Goal: Transaction & Acquisition: Subscribe to service/newsletter

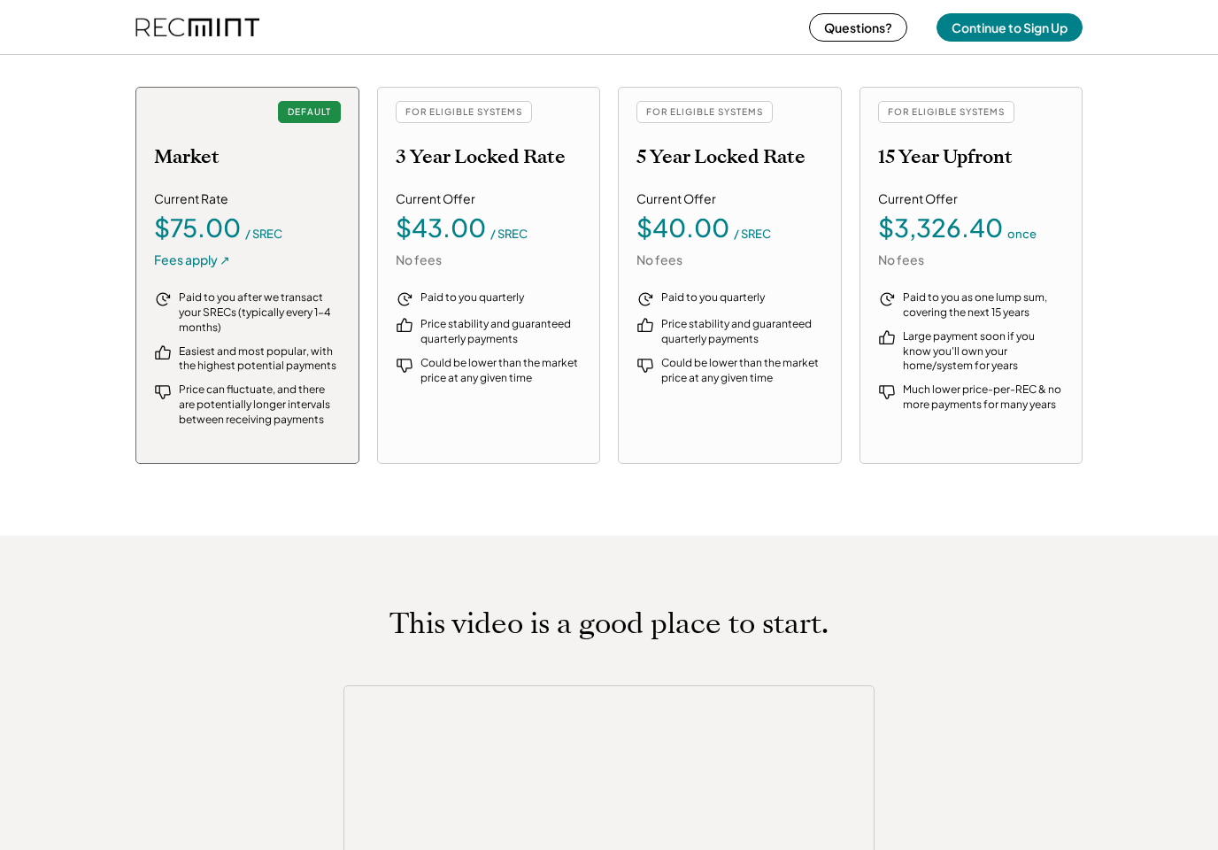
scroll to position [1988, 0]
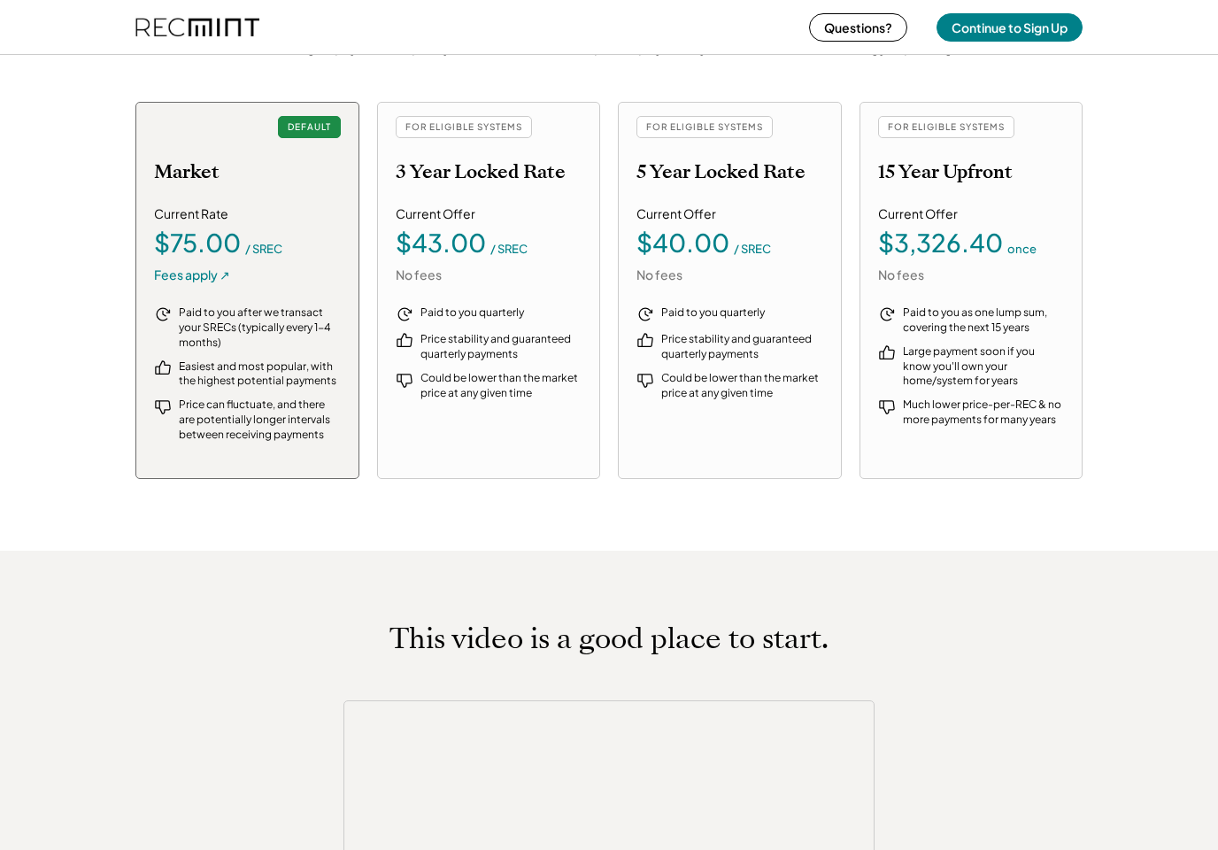
click at [189, 266] on div "Fees apply ↗" at bounding box center [192, 275] width 76 height 18
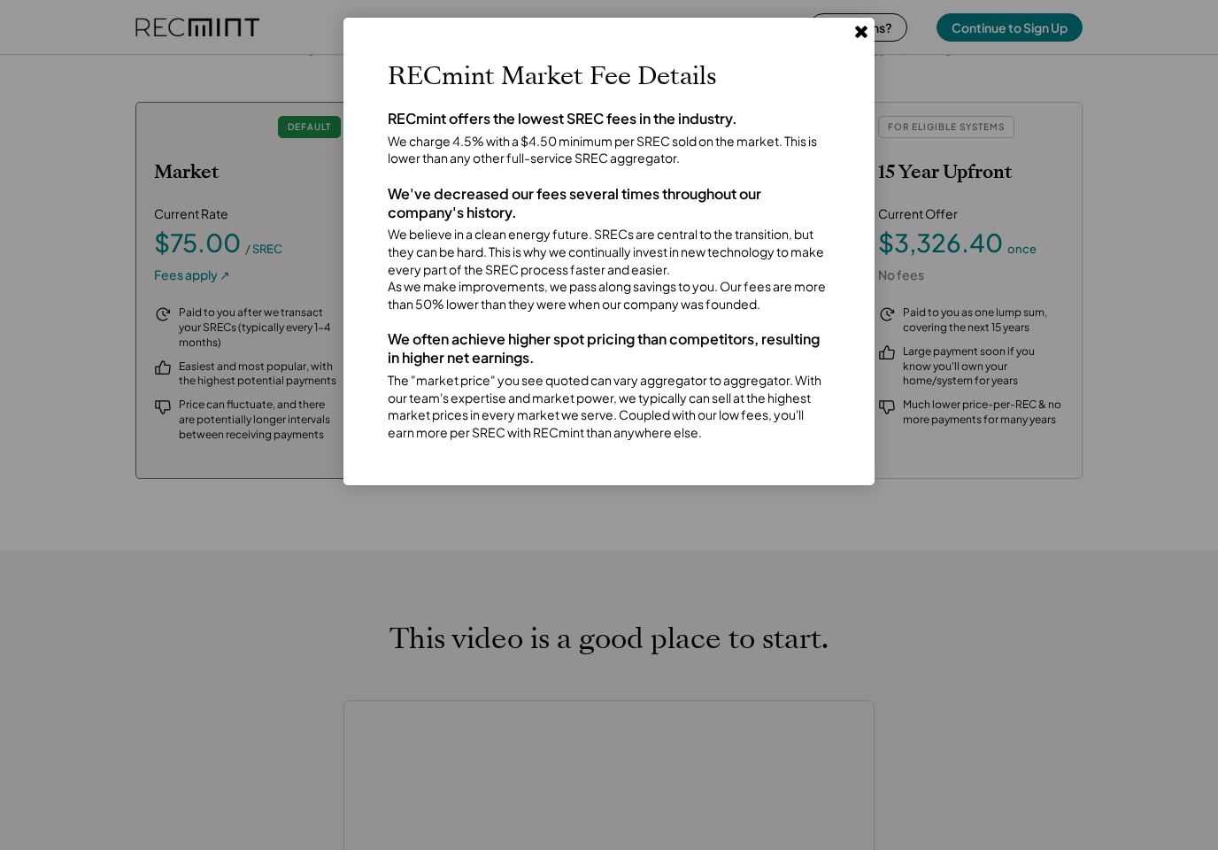
click at [877, 20] on div at bounding box center [609, 425] width 1218 height 850
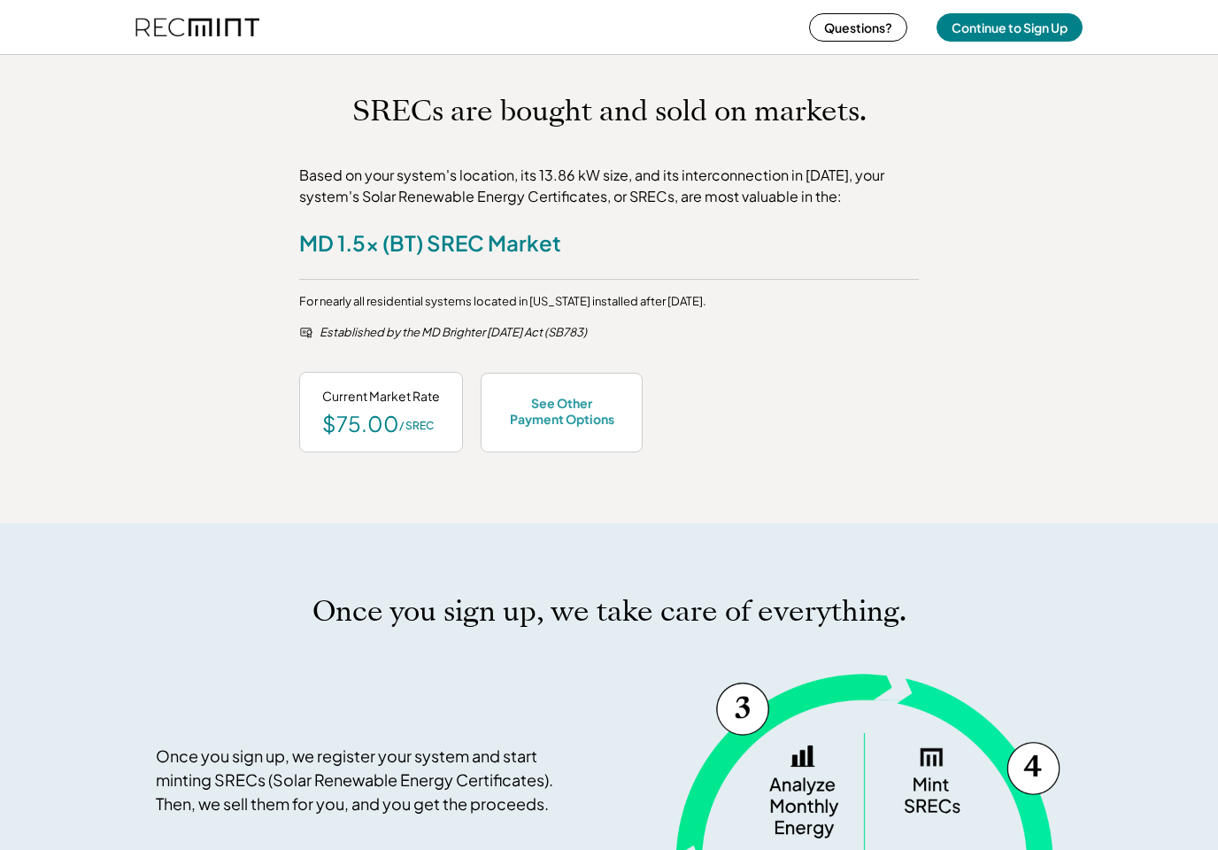
scroll to position [728, 0]
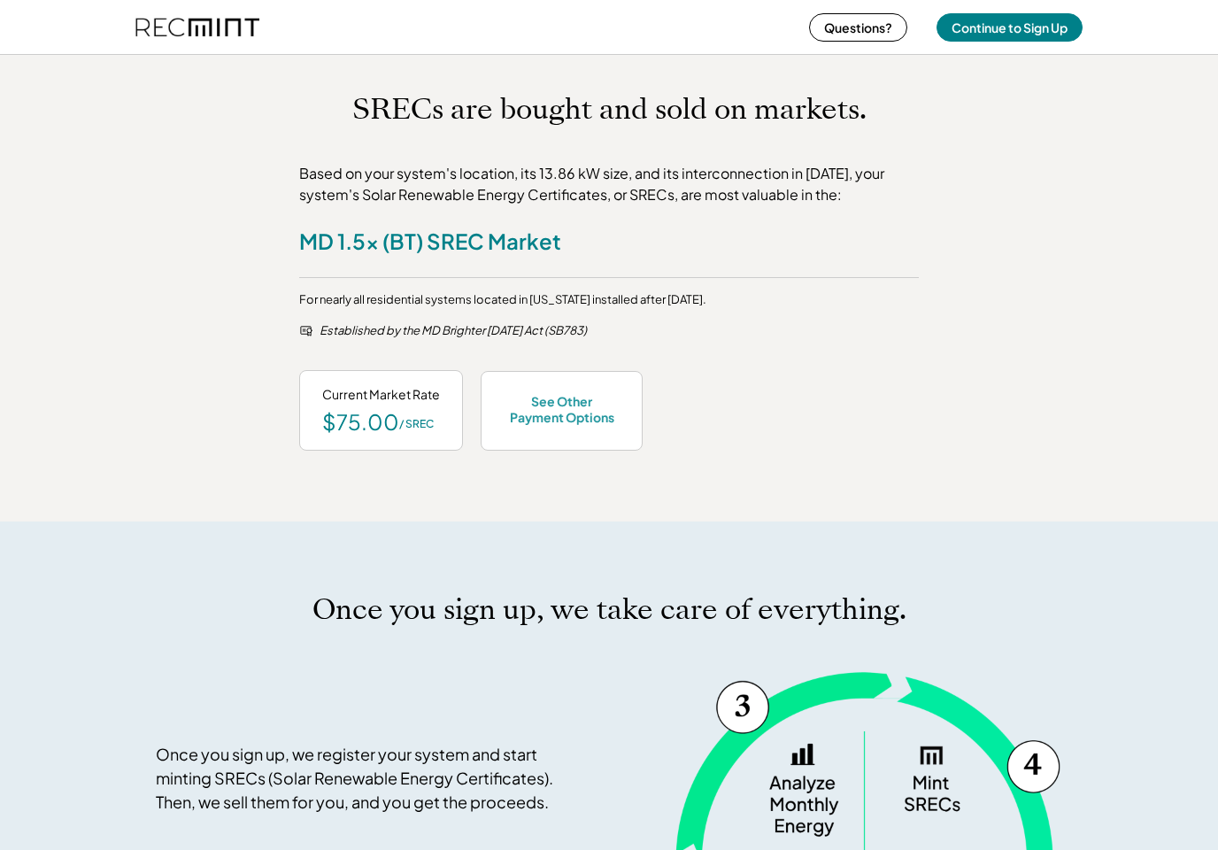
click at [395, 420] on div "$75.00" at bounding box center [360, 421] width 77 height 21
click at [393, 417] on div "$75.00" at bounding box center [360, 421] width 77 height 21
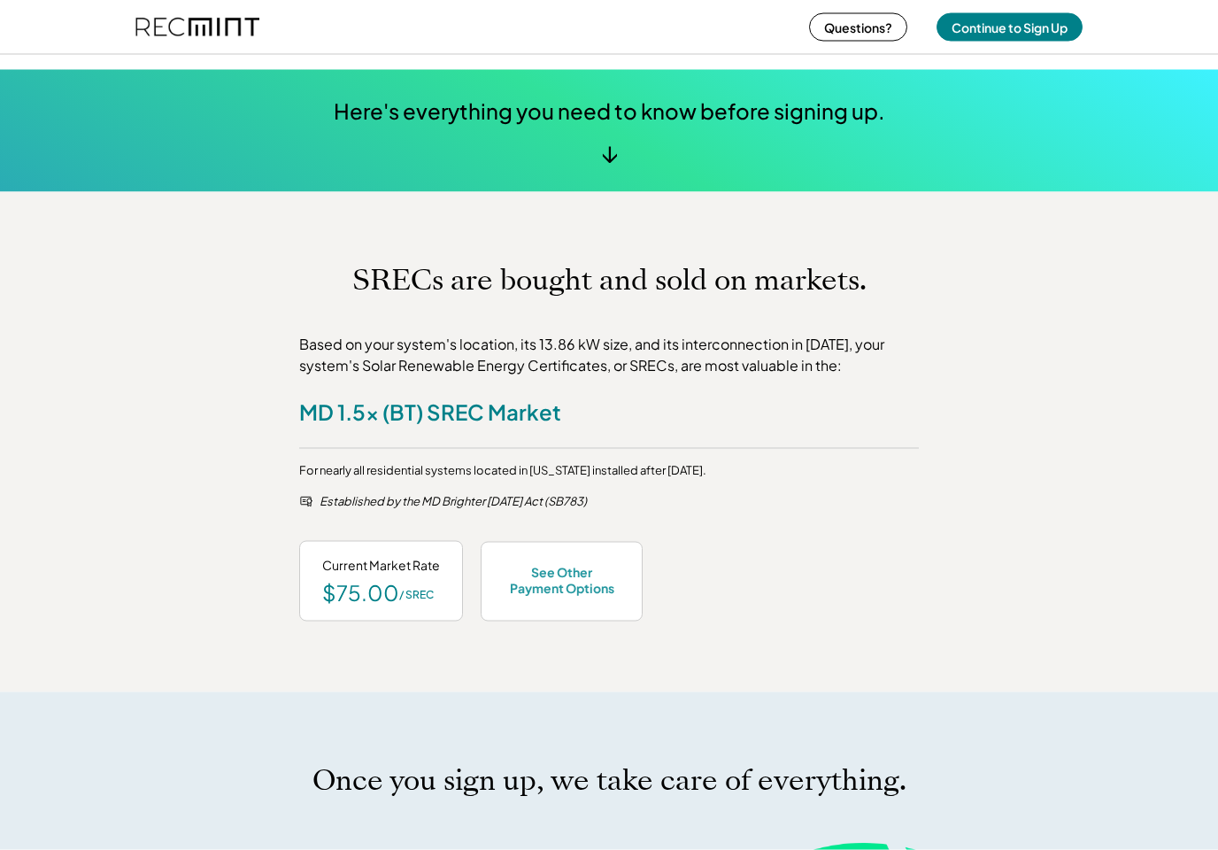
click at [570, 566] on div "See Other Payment Options" at bounding box center [562, 580] width 116 height 32
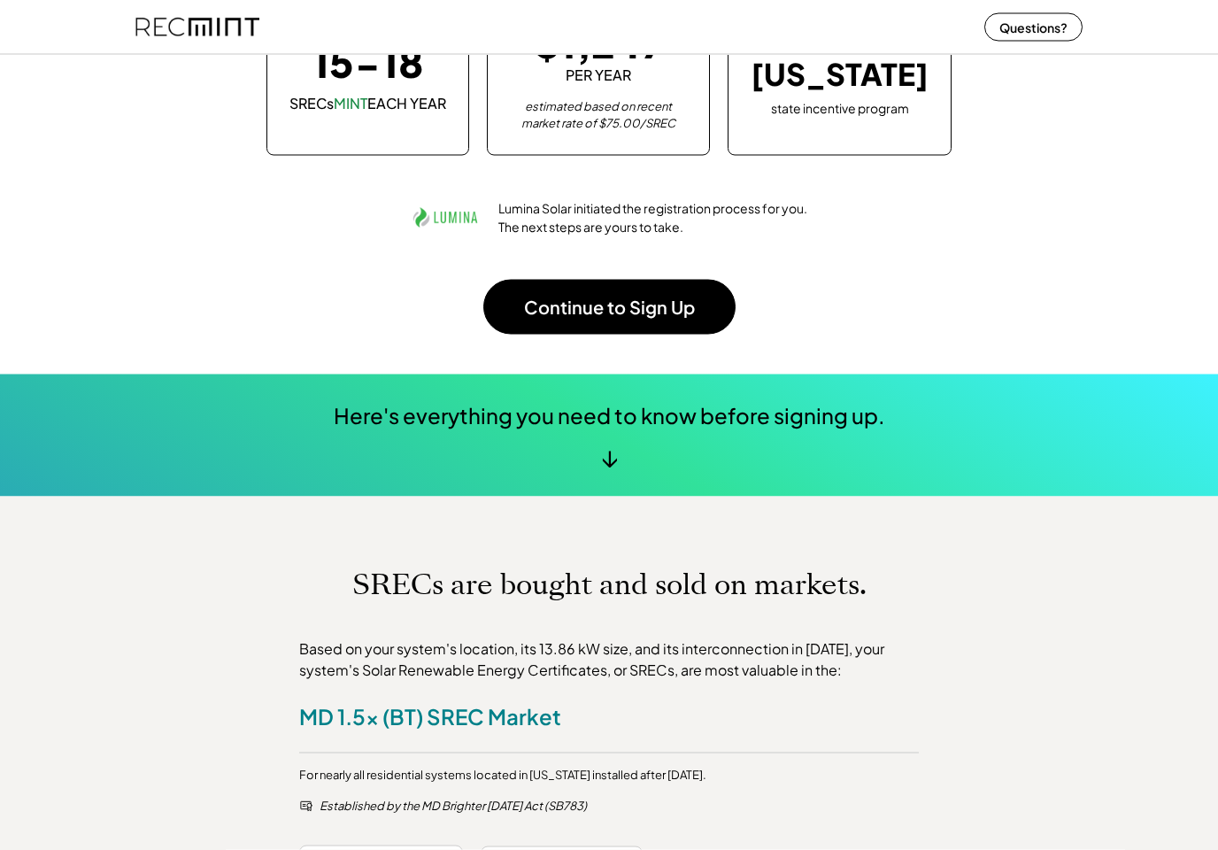
scroll to position [0, 0]
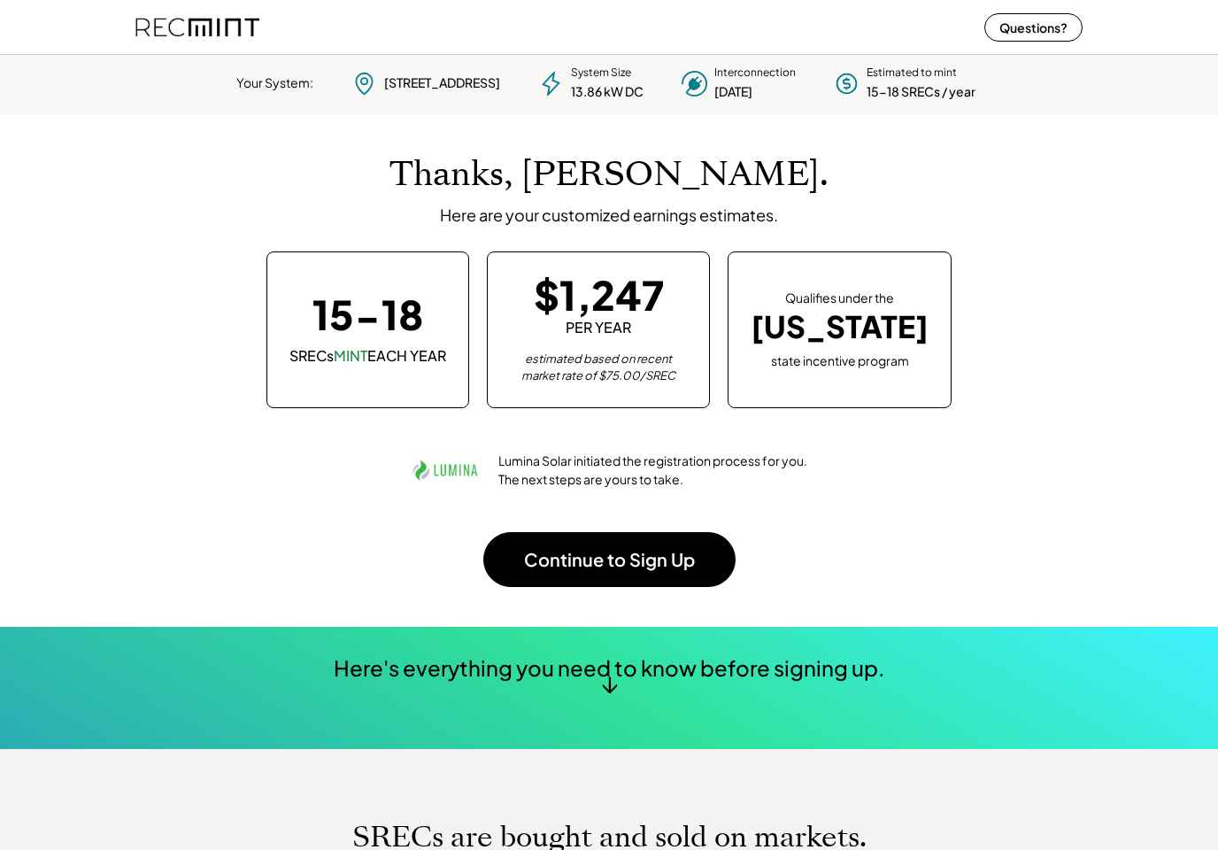
click at [626, 553] on button "Continue to Sign Up" at bounding box center [609, 559] width 252 height 55
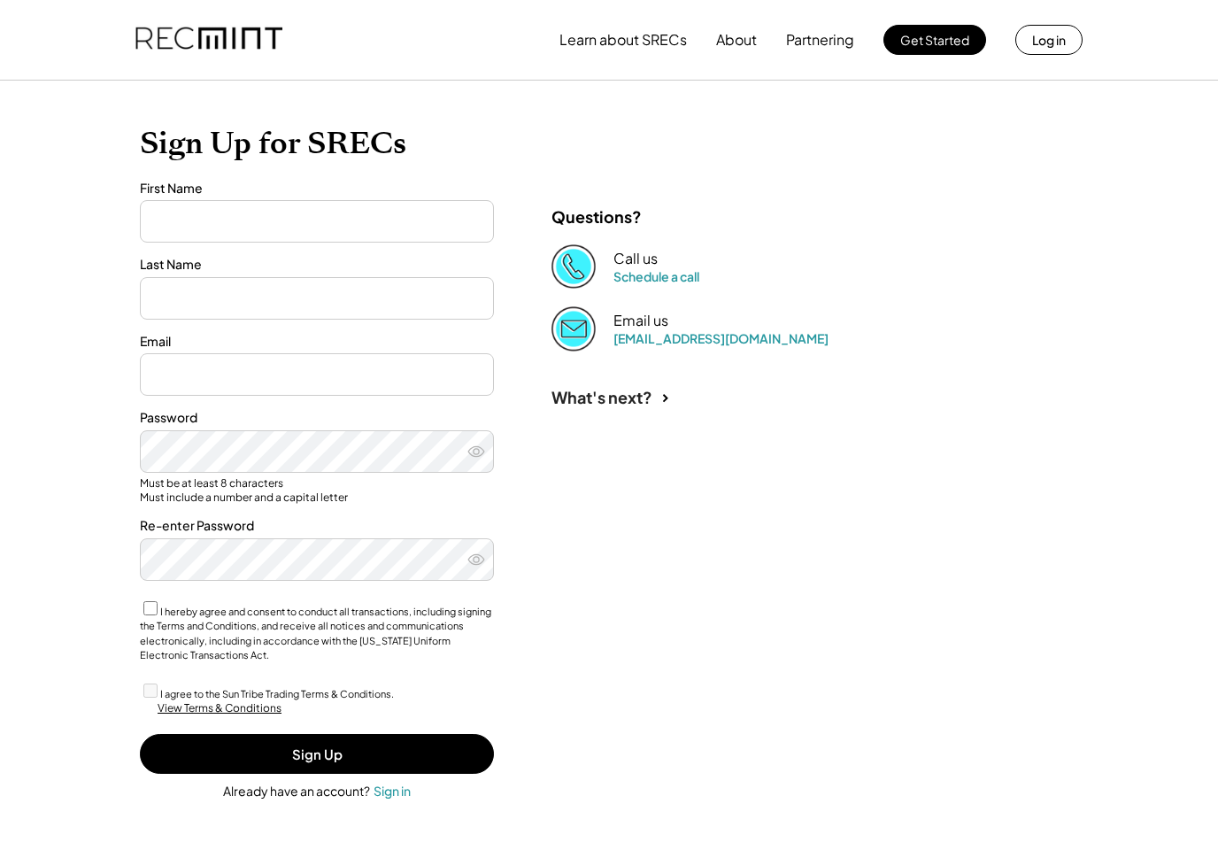
type input "**"
type input "******"
type input "**********"
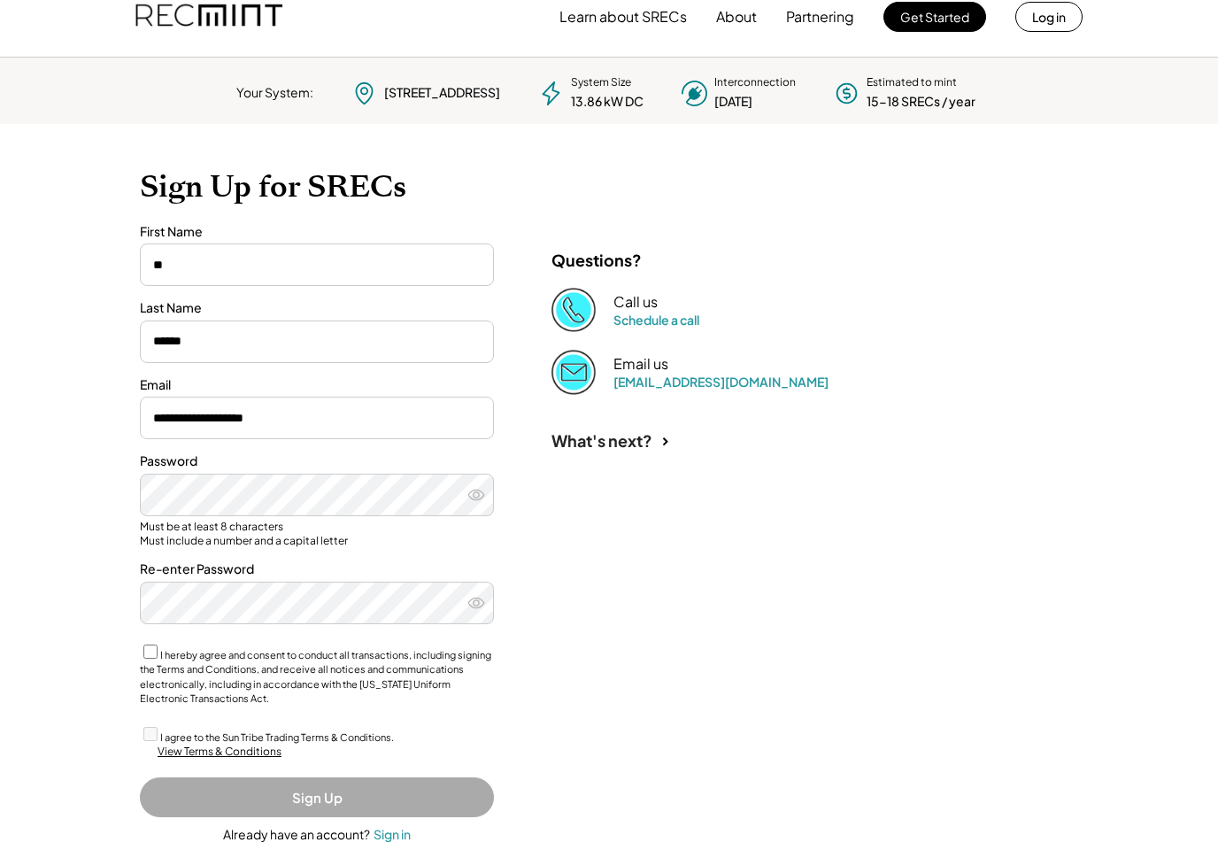
scroll to position [28, 0]
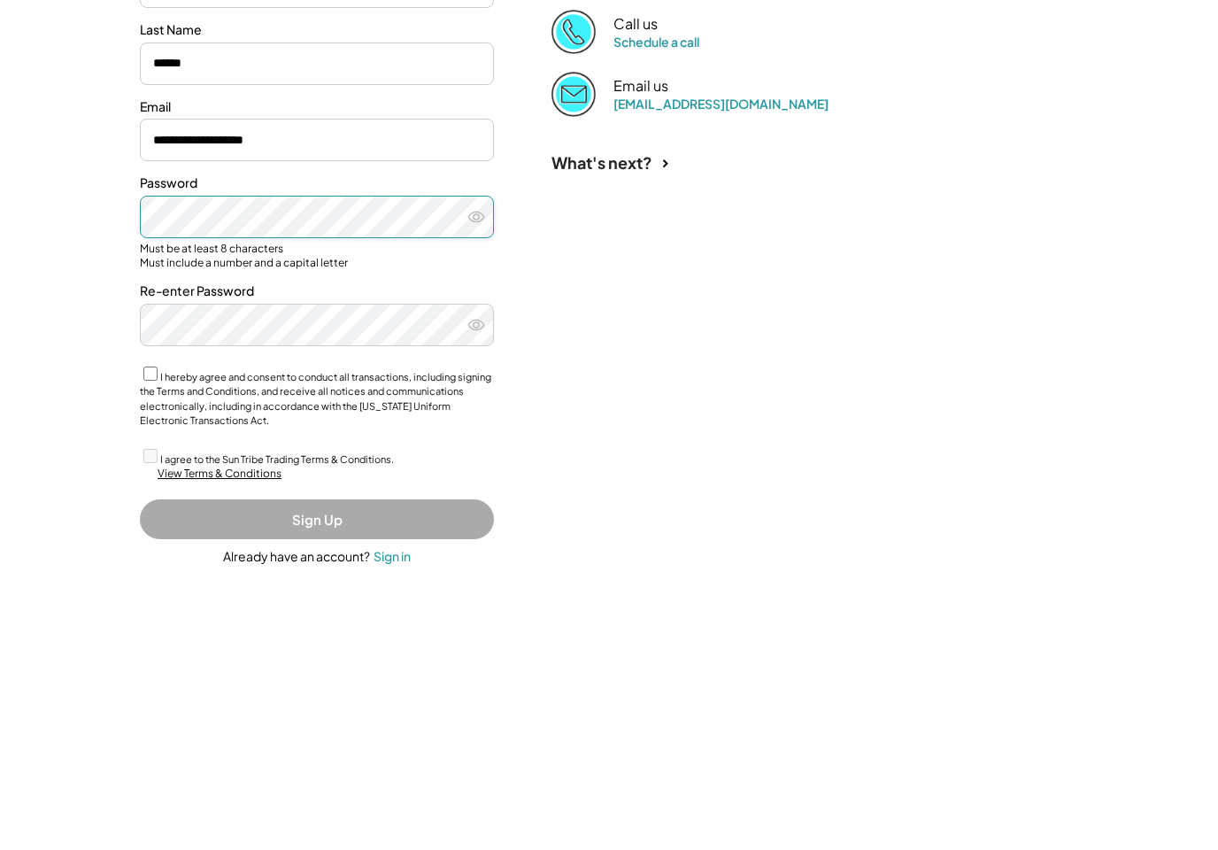
click at [477, 481] on icon at bounding box center [476, 490] width 18 height 18
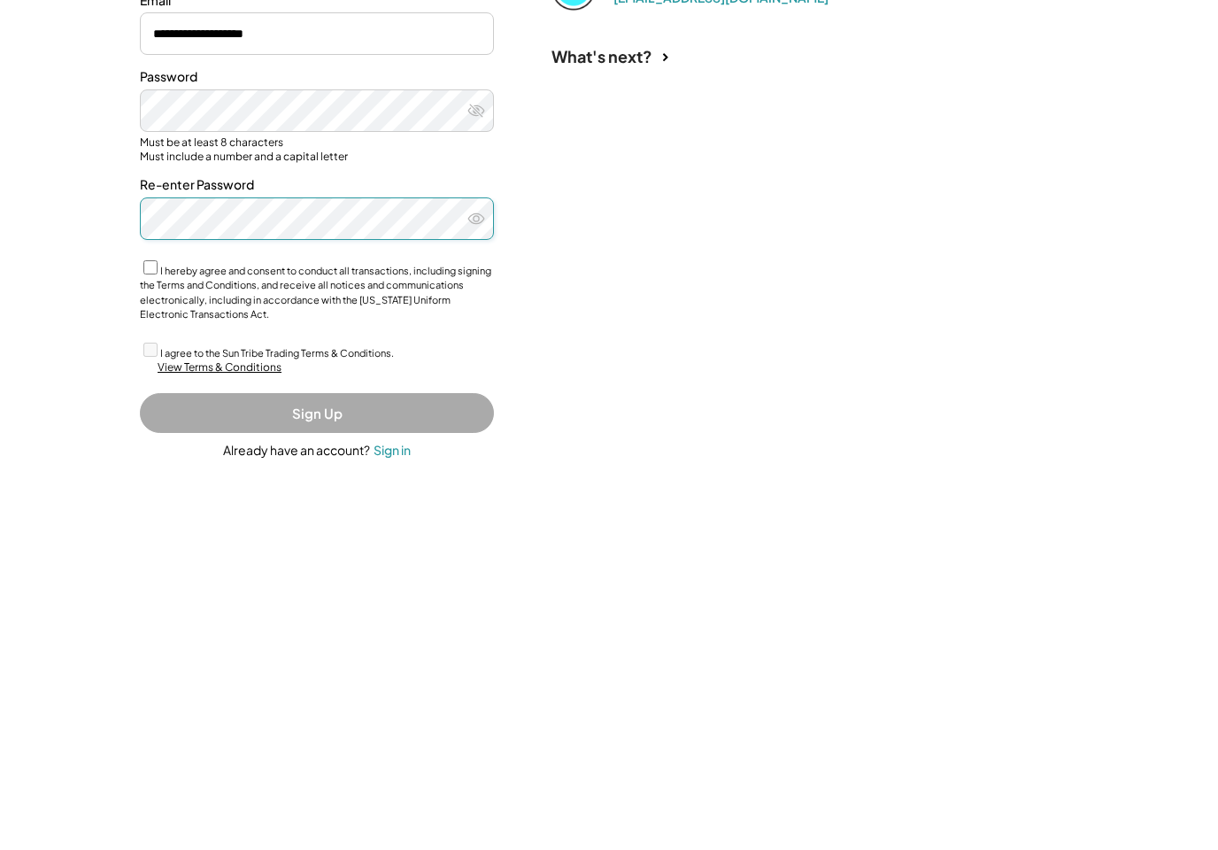
click at [486, 584] on button at bounding box center [476, 597] width 27 height 27
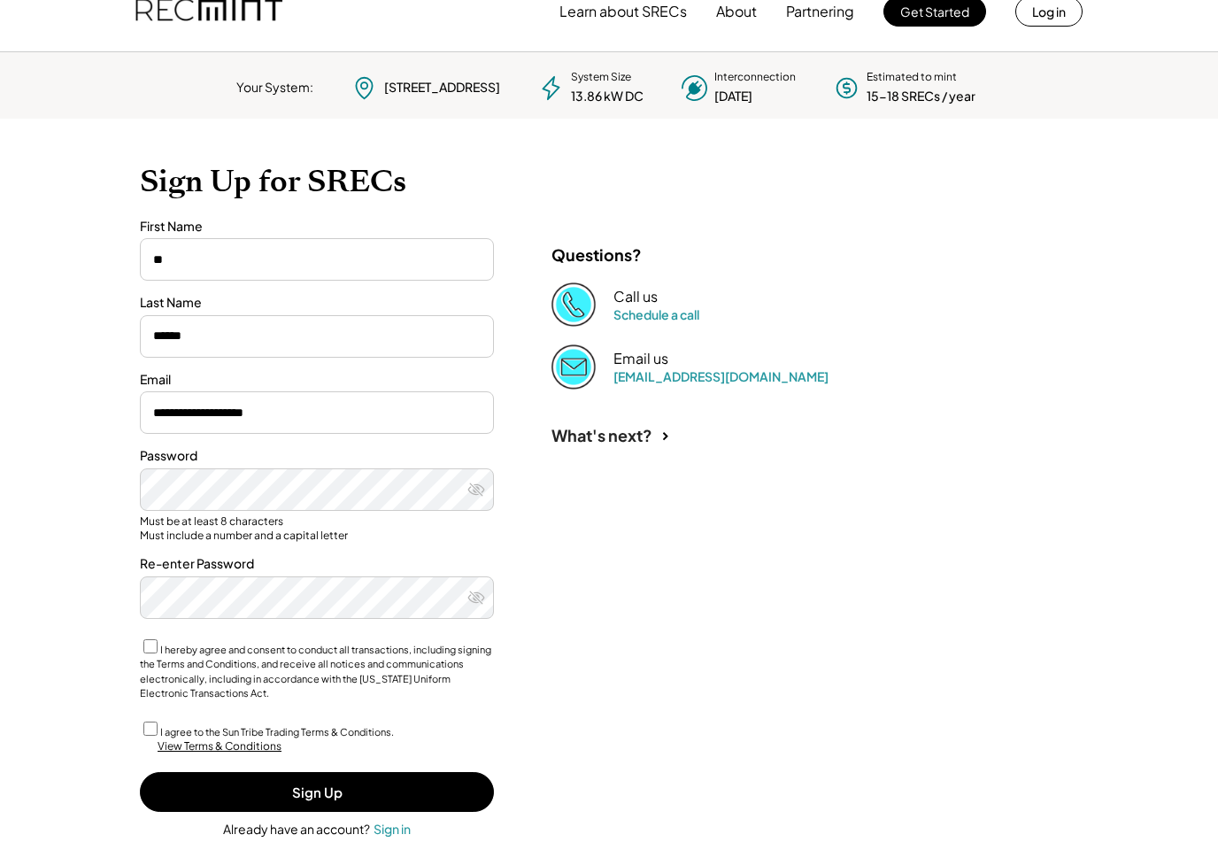
click at [237, 739] on div "View Terms & Conditions" at bounding box center [220, 746] width 124 height 15
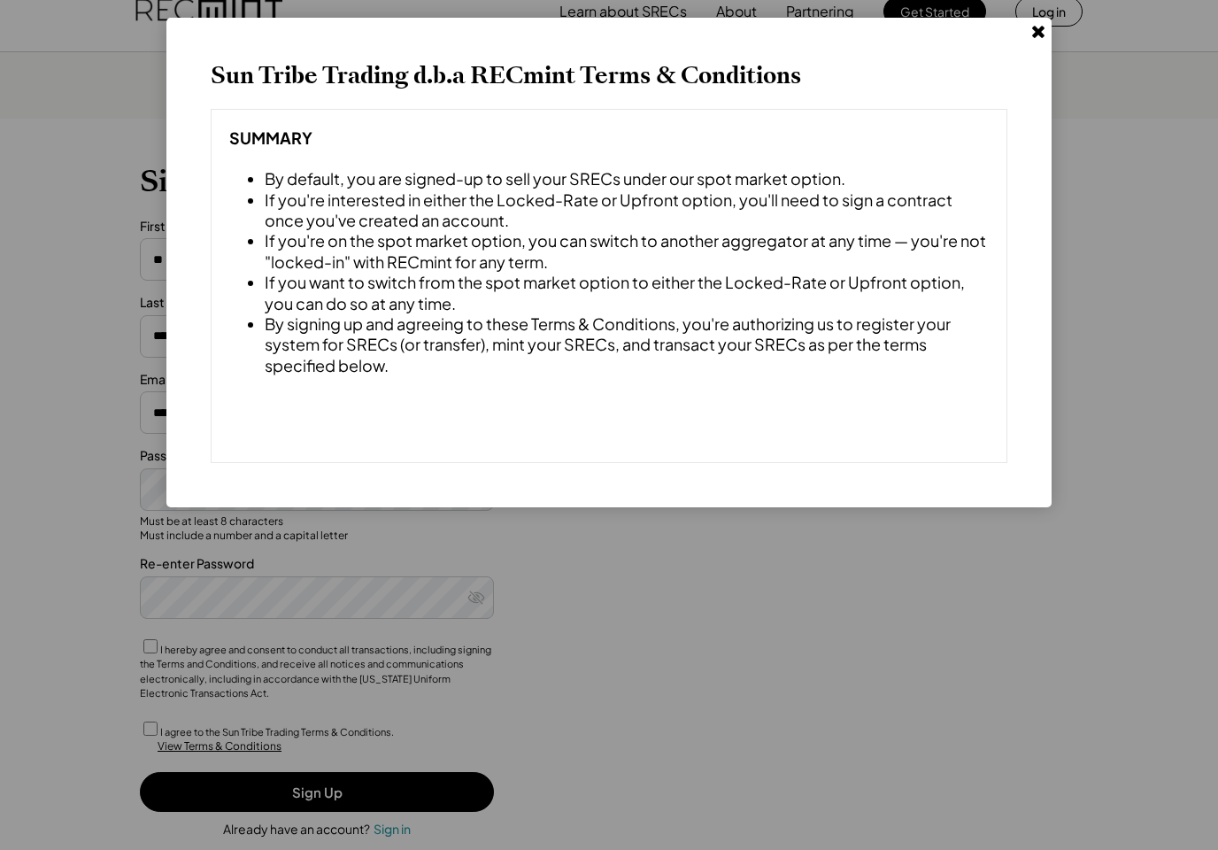
click at [426, 791] on div at bounding box center [609, 425] width 1218 height 850
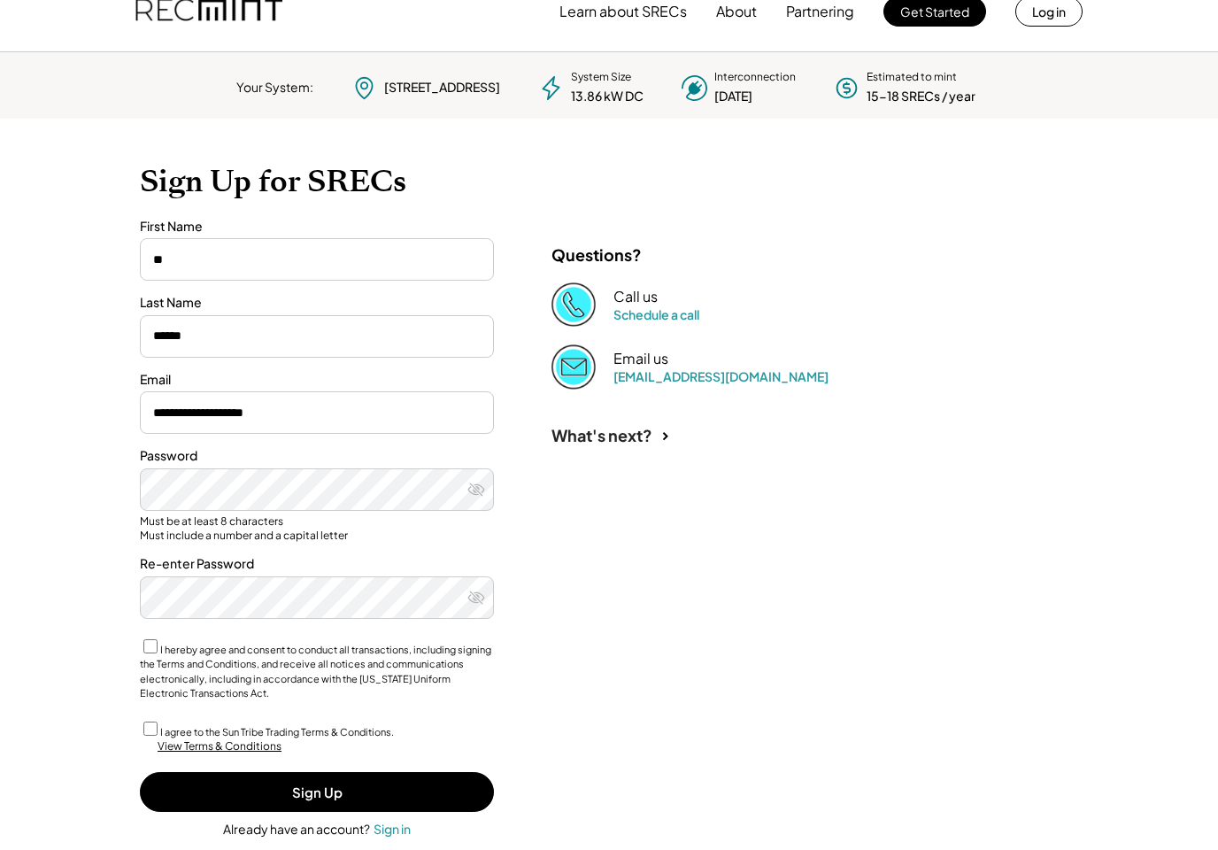
click at [417, 783] on button "Sign Up" at bounding box center [317, 792] width 354 height 40
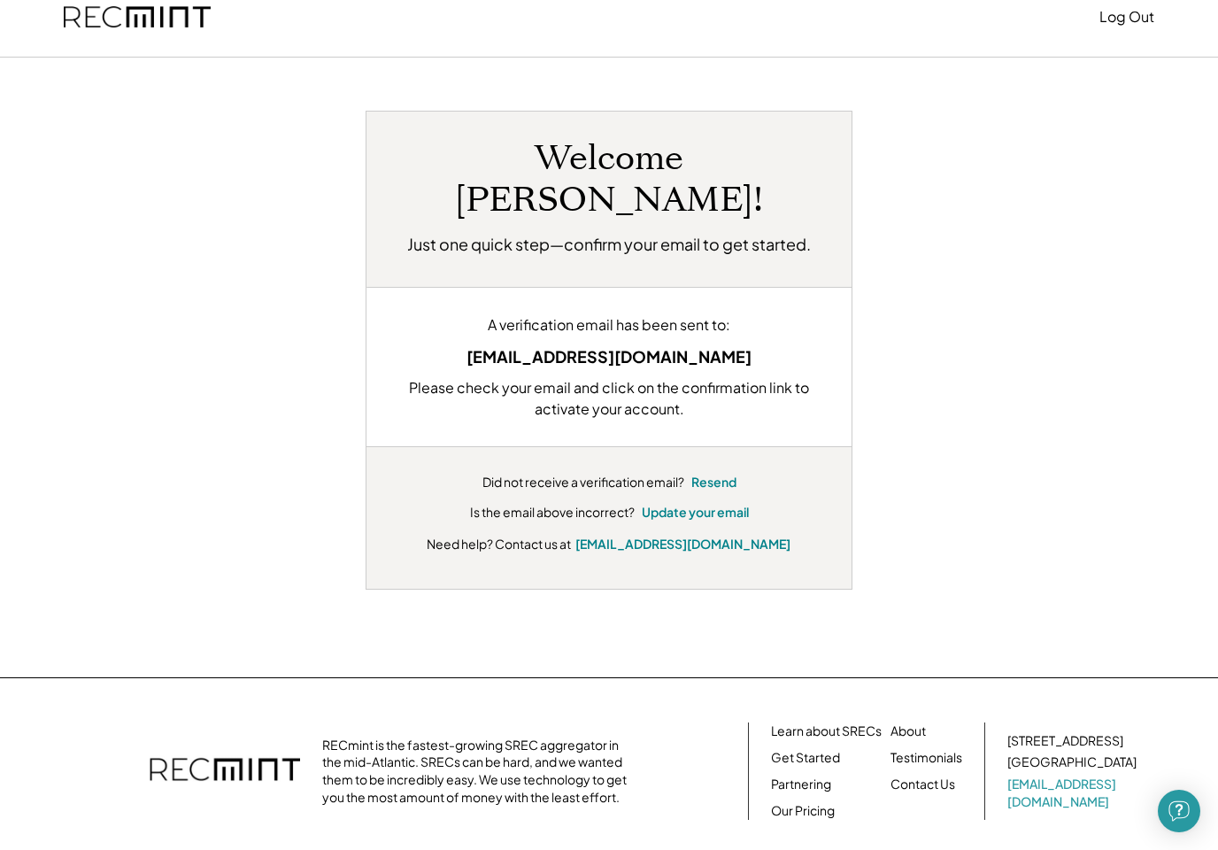
scroll to position [24, 0]
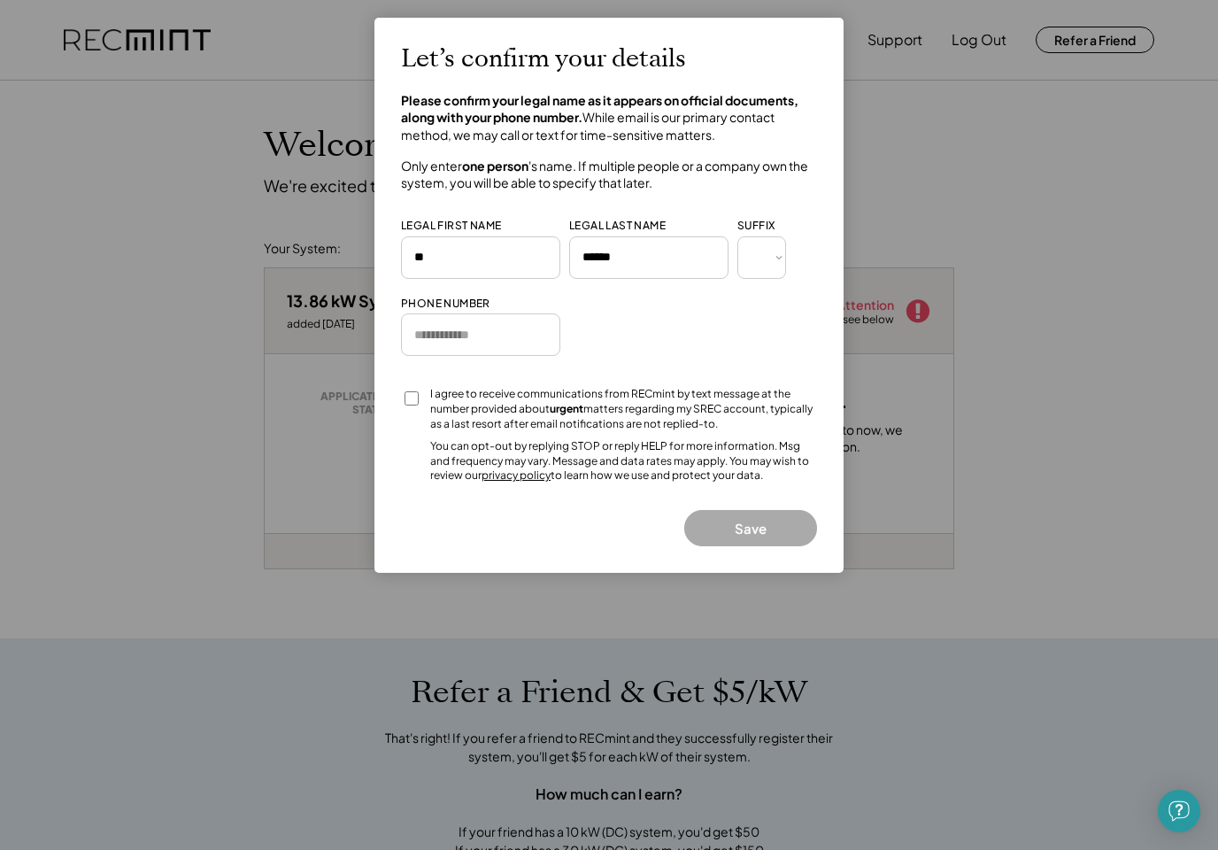
click at [514, 331] on input "tel" at bounding box center [480, 334] width 159 height 42
type input "**********"
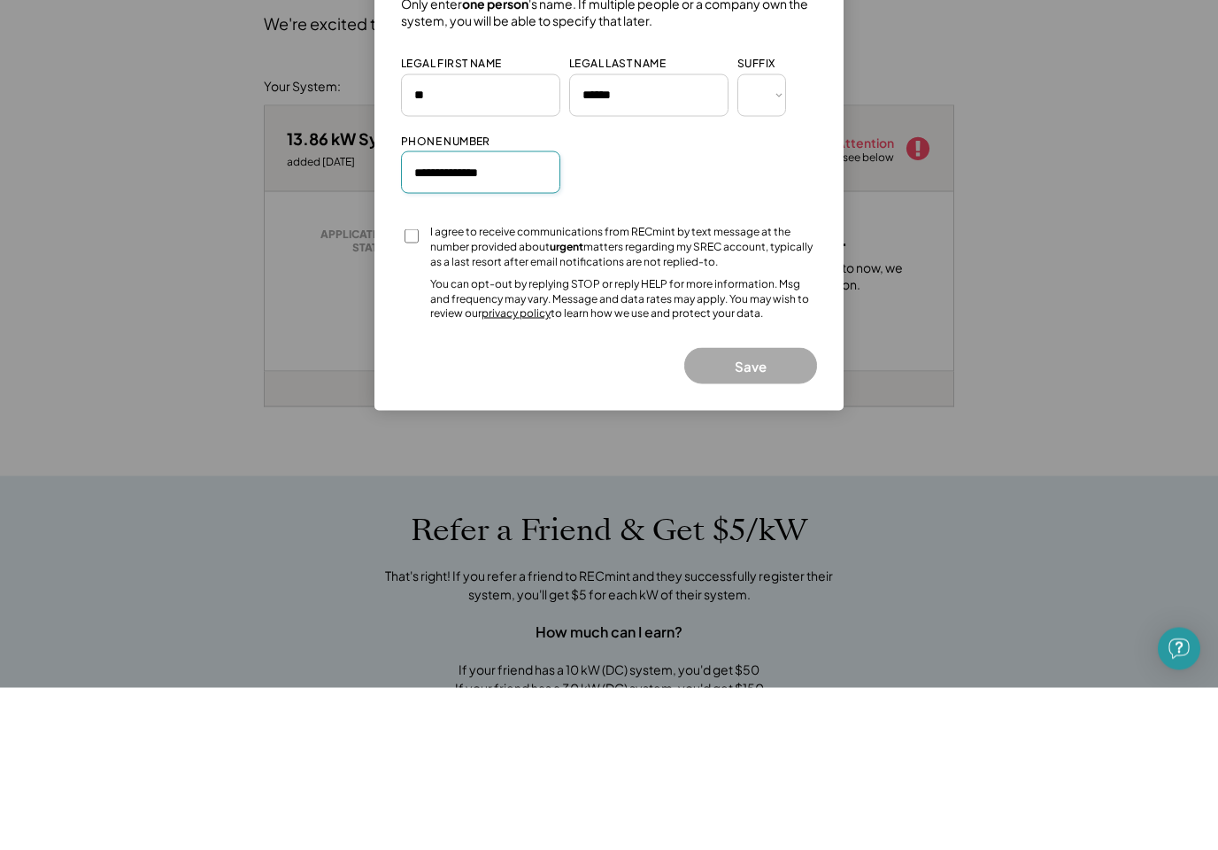
scroll to position [163, 0]
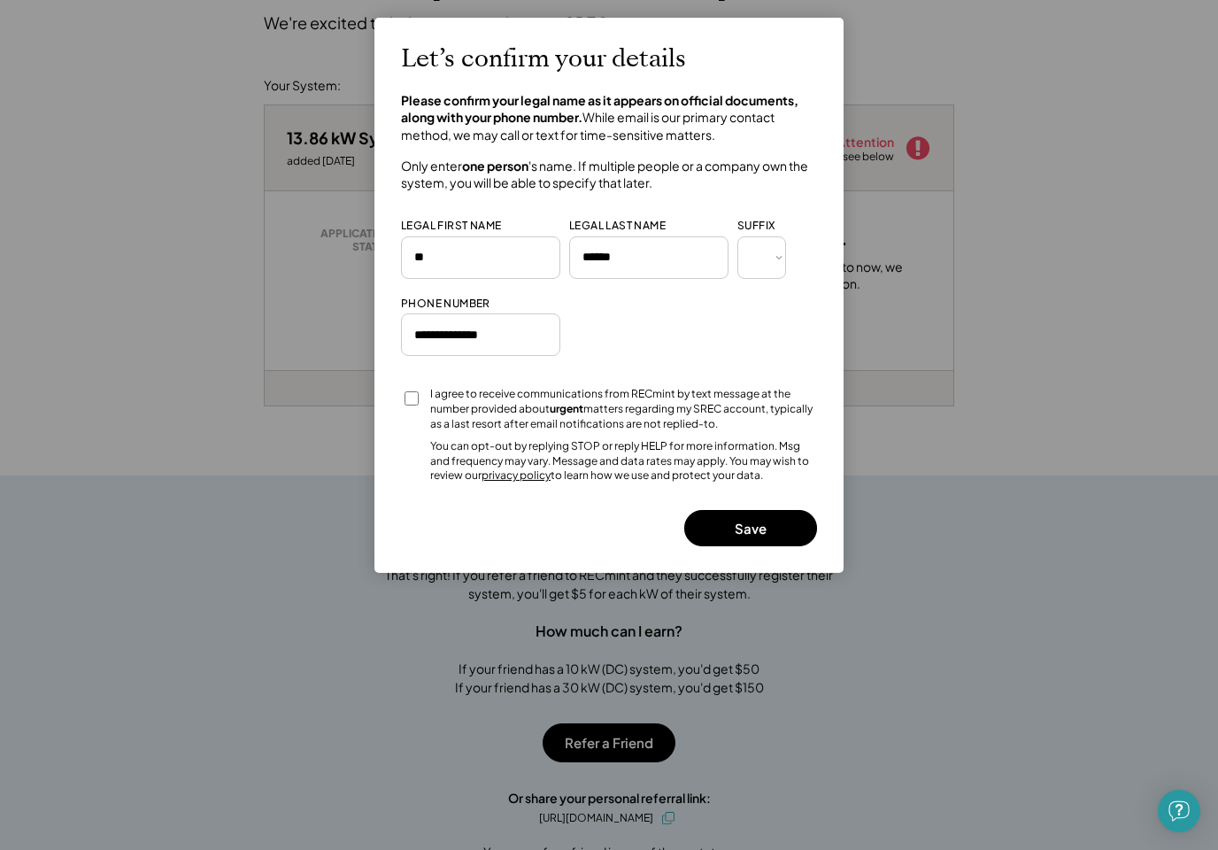
click at [765, 515] on button "Save" at bounding box center [750, 528] width 133 height 36
click at [764, 510] on button "Save" at bounding box center [750, 528] width 133 height 36
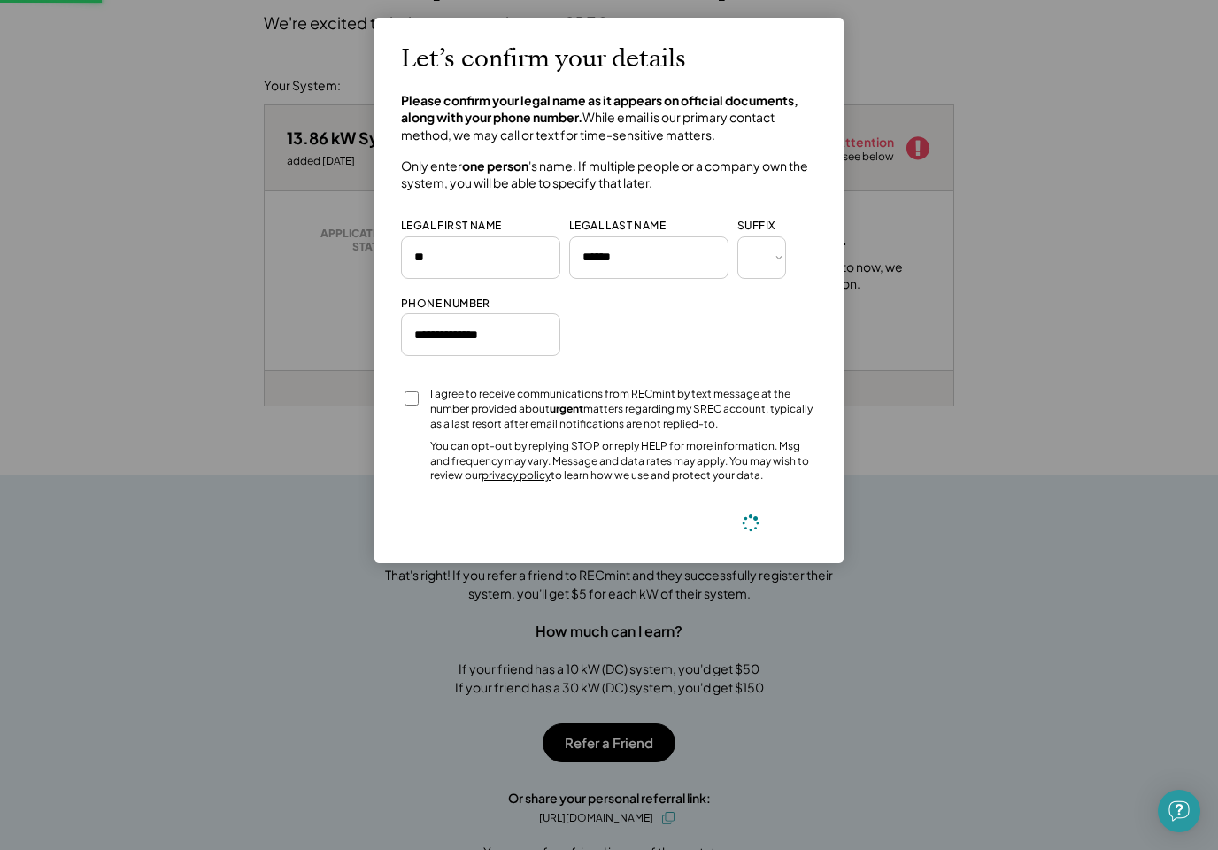
click at [763, 513] on button at bounding box center [750, 522] width 35 height 35
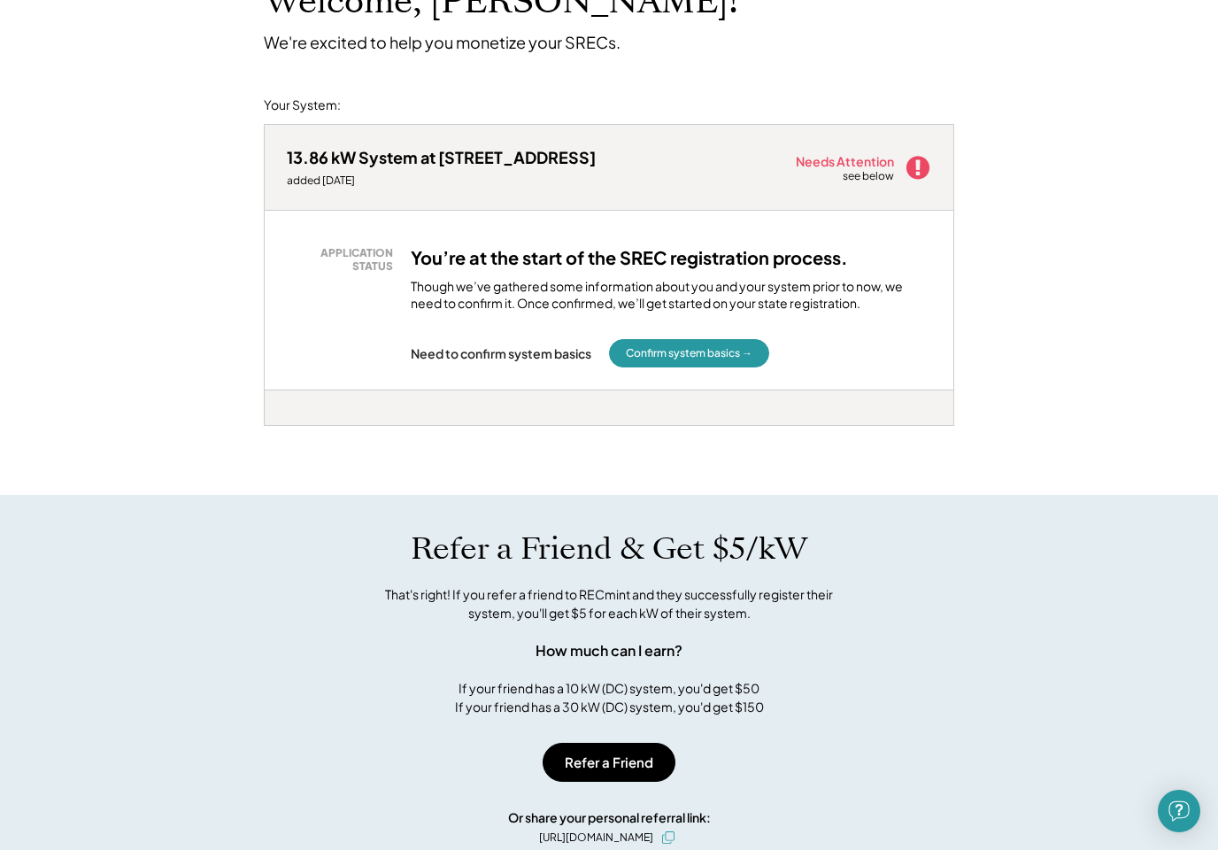
scroll to position [0, 0]
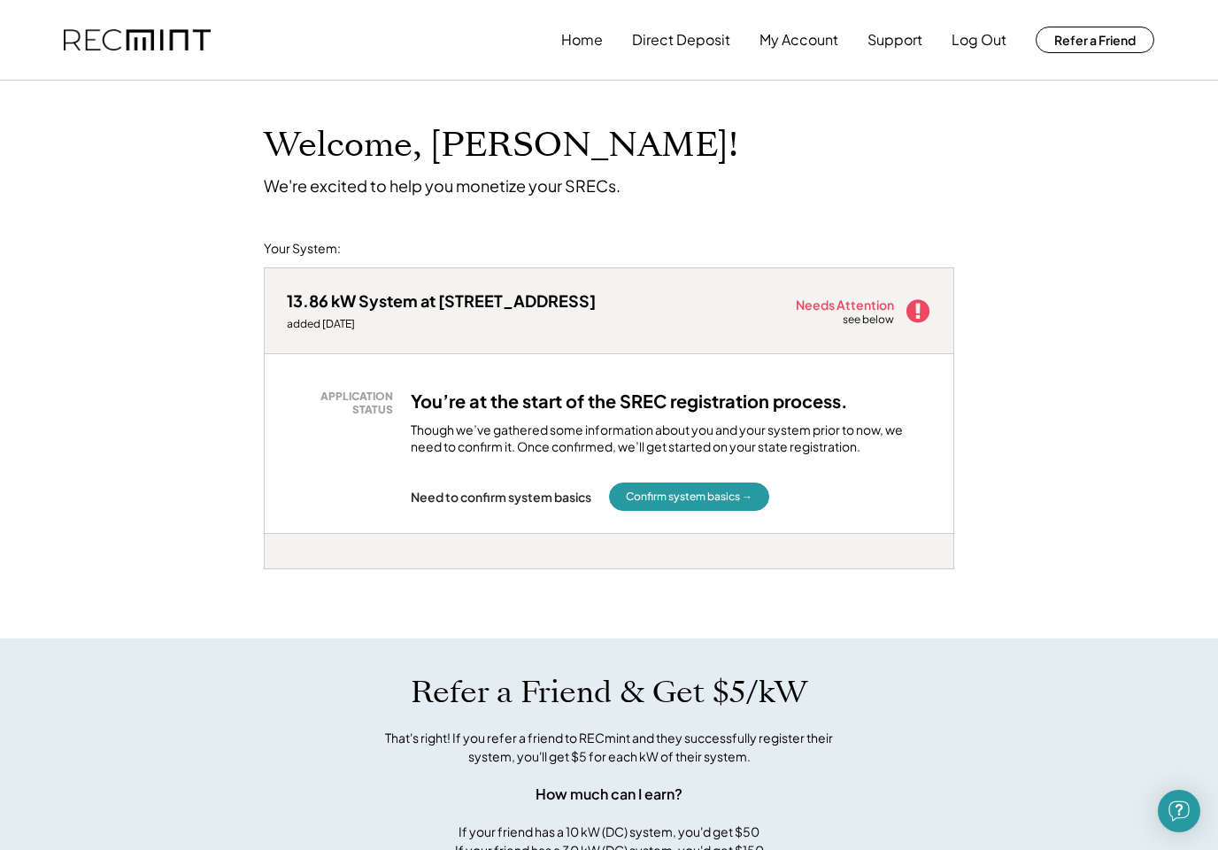
click at [709, 484] on button "Confirm system basics →" at bounding box center [689, 496] width 160 height 28
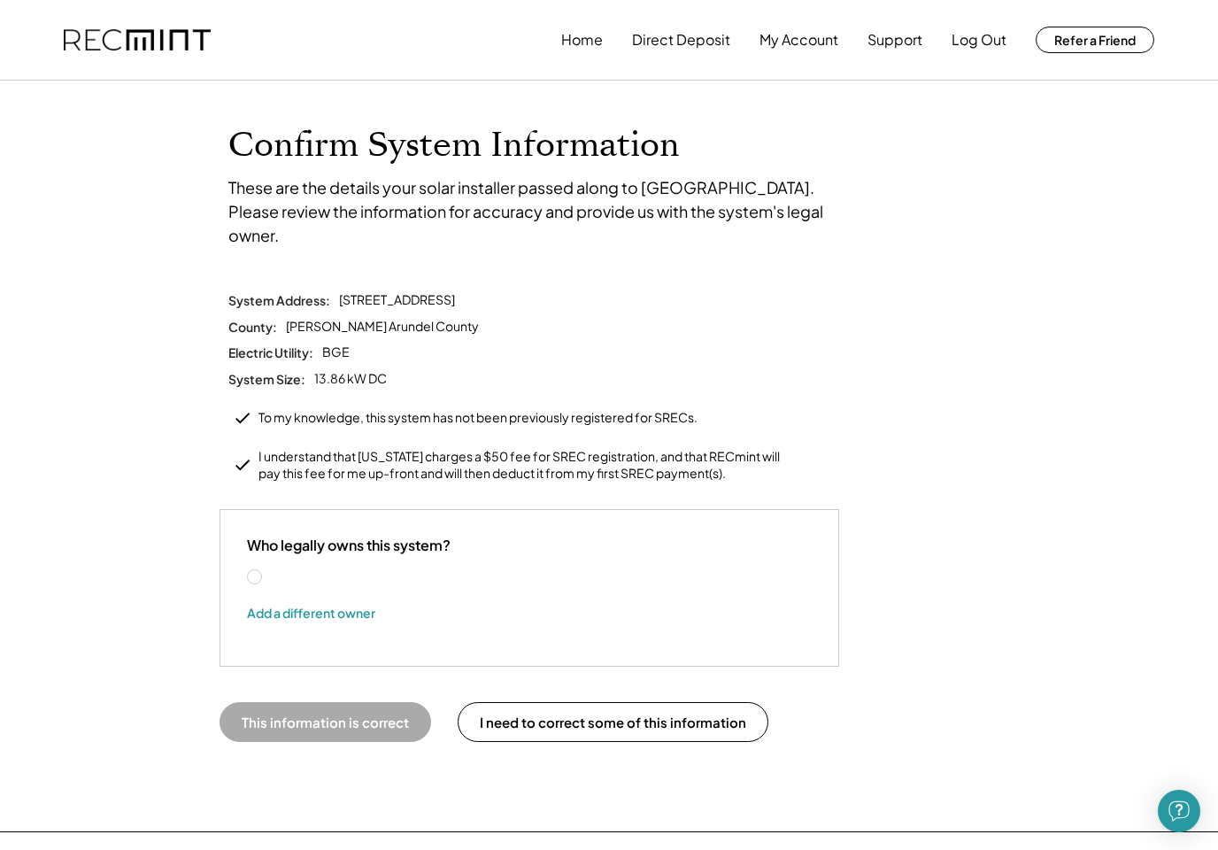
click at [266, 571] on label "[PERSON_NAME]" at bounding box center [344, 577] width 159 height 12
click at [340, 599] on button "Add a different owner" at bounding box center [311, 612] width 128 height 27
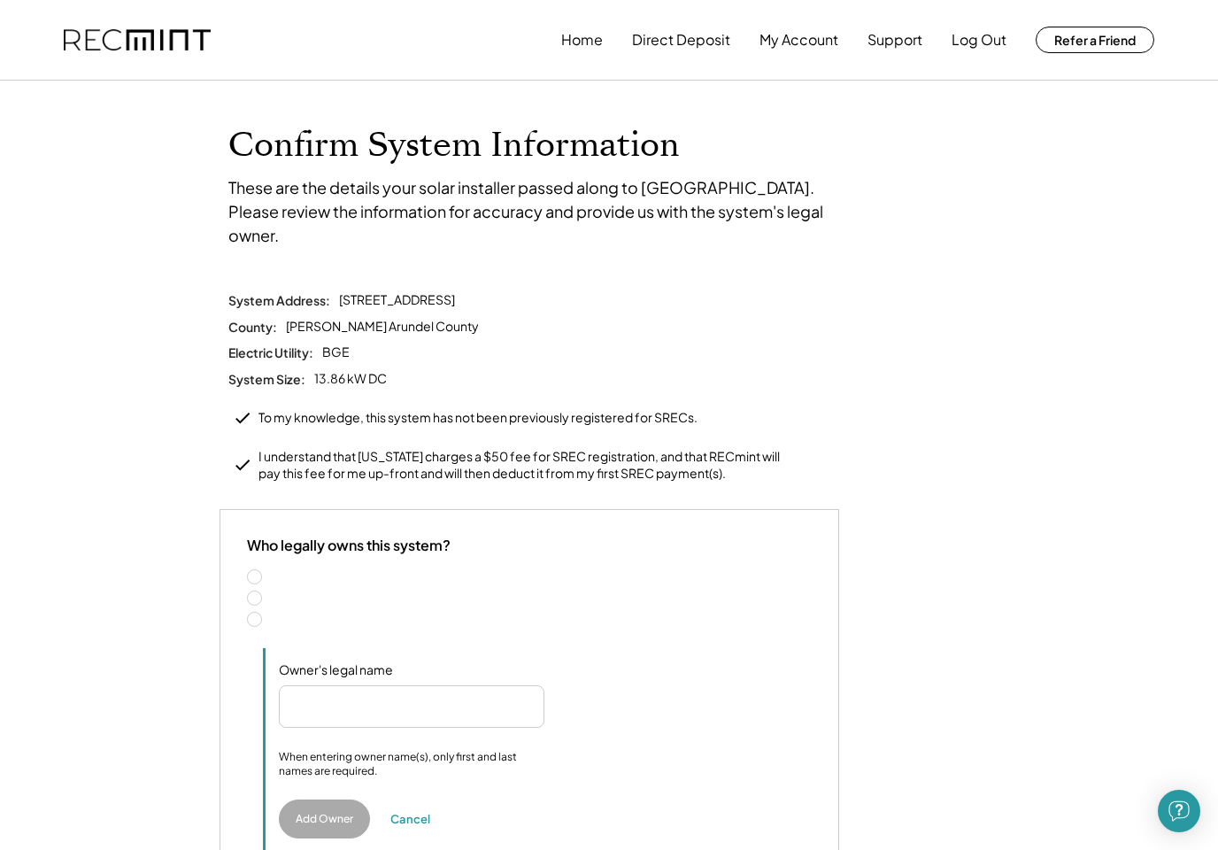
click at [317, 592] on label "Two people" at bounding box center [538, 598] width 547 height 12
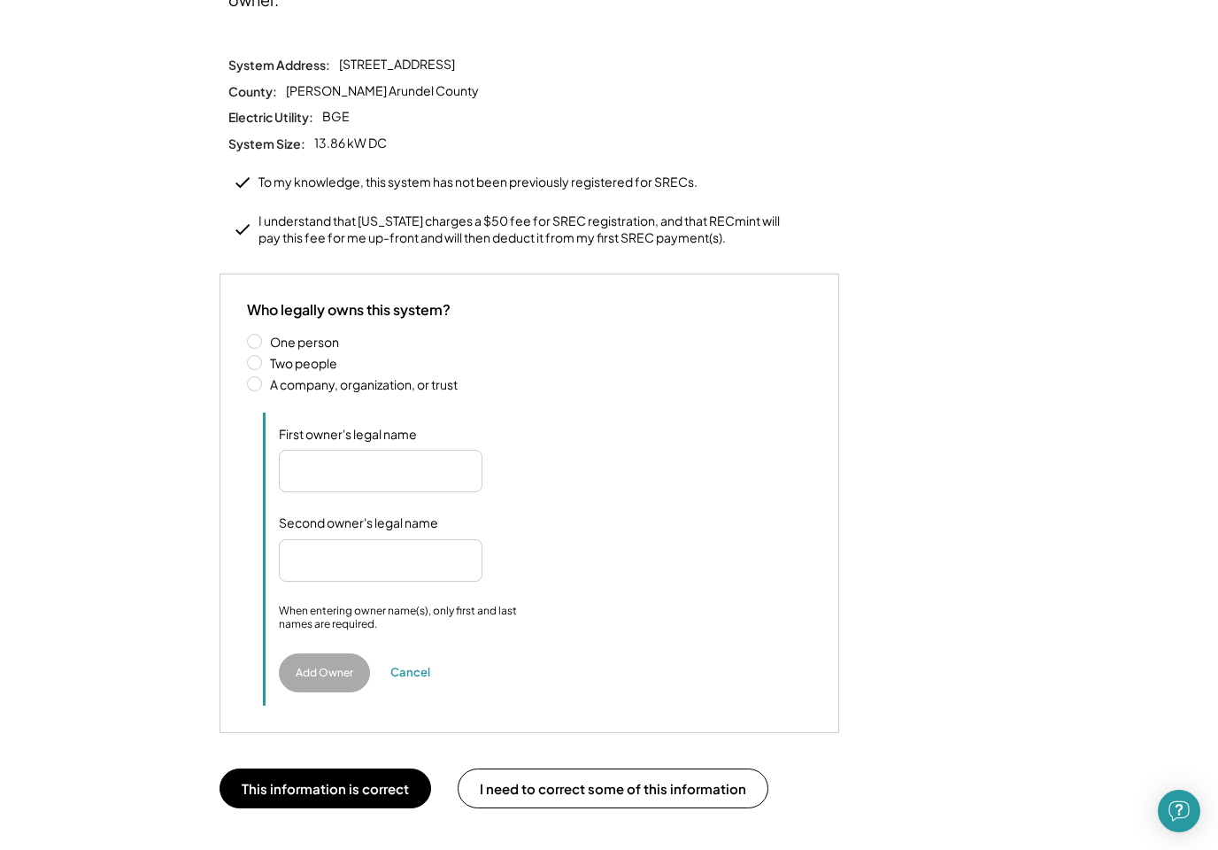
scroll to position [241, 0]
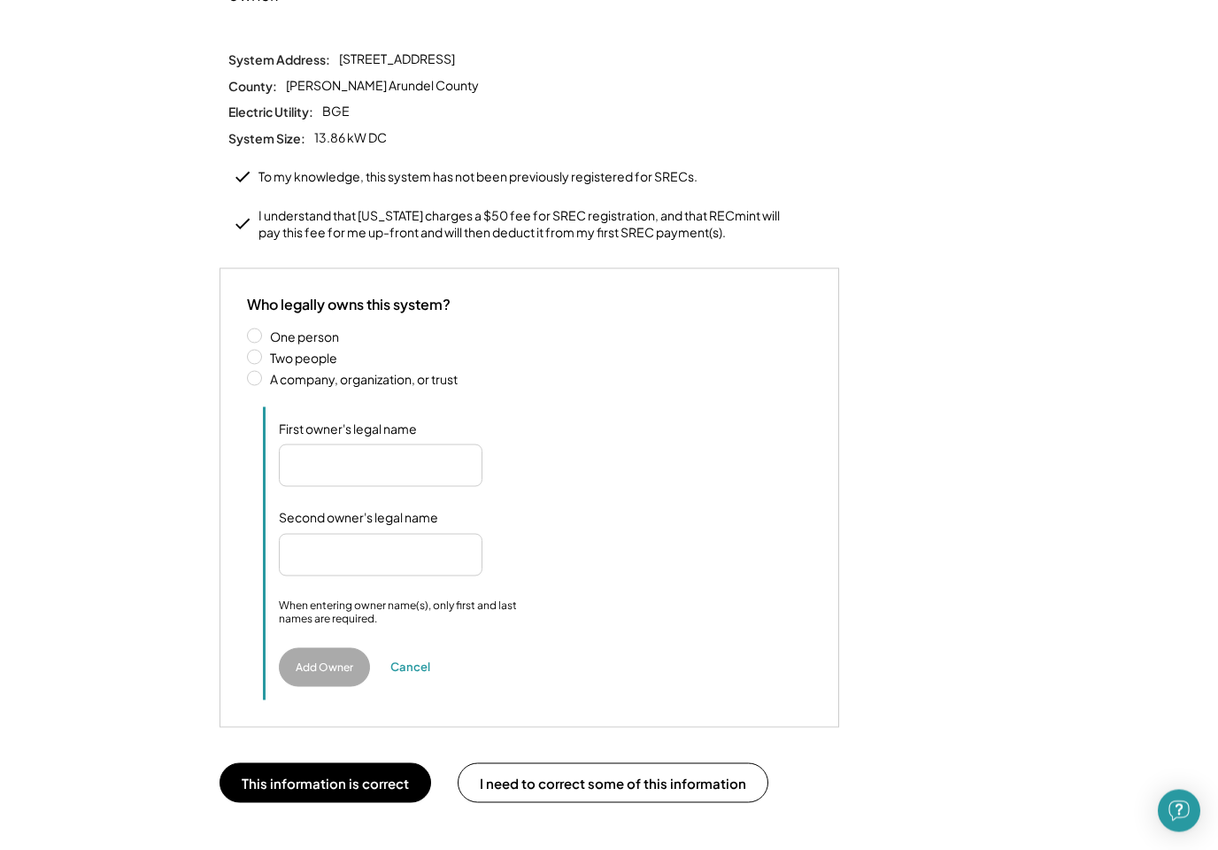
click at [436, 444] on input "input" at bounding box center [381, 465] width 204 height 42
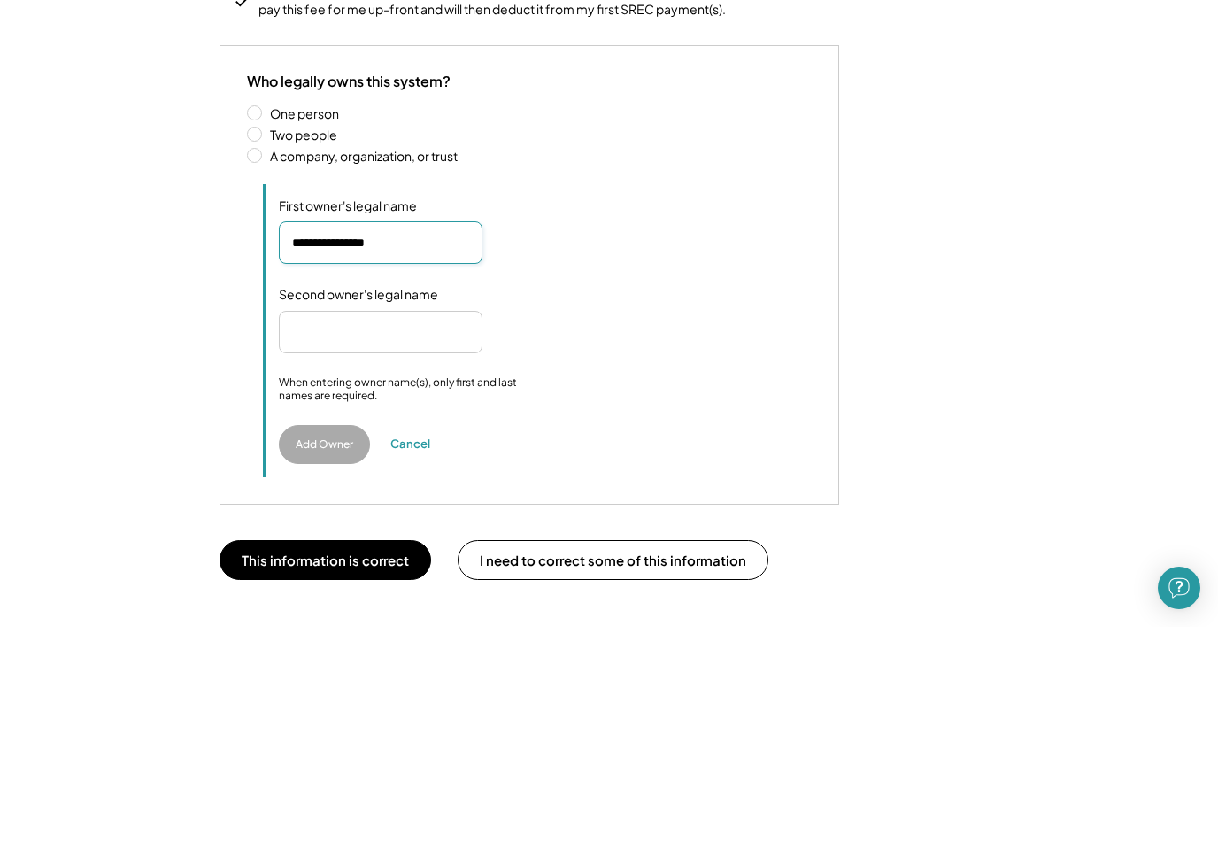
type input "**********"
click at [444, 534] on input "input" at bounding box center [381, 555] width 204 height 42
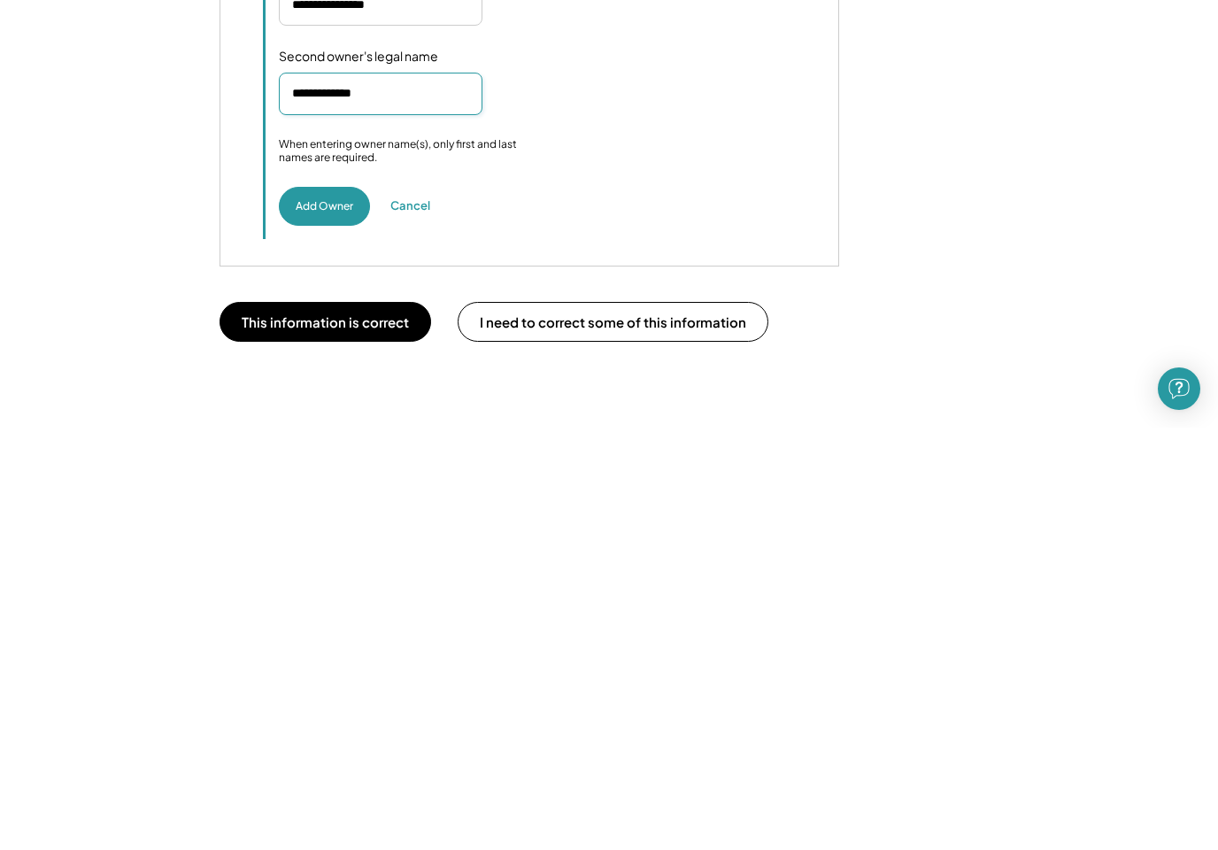
scroll to position [288, 0]
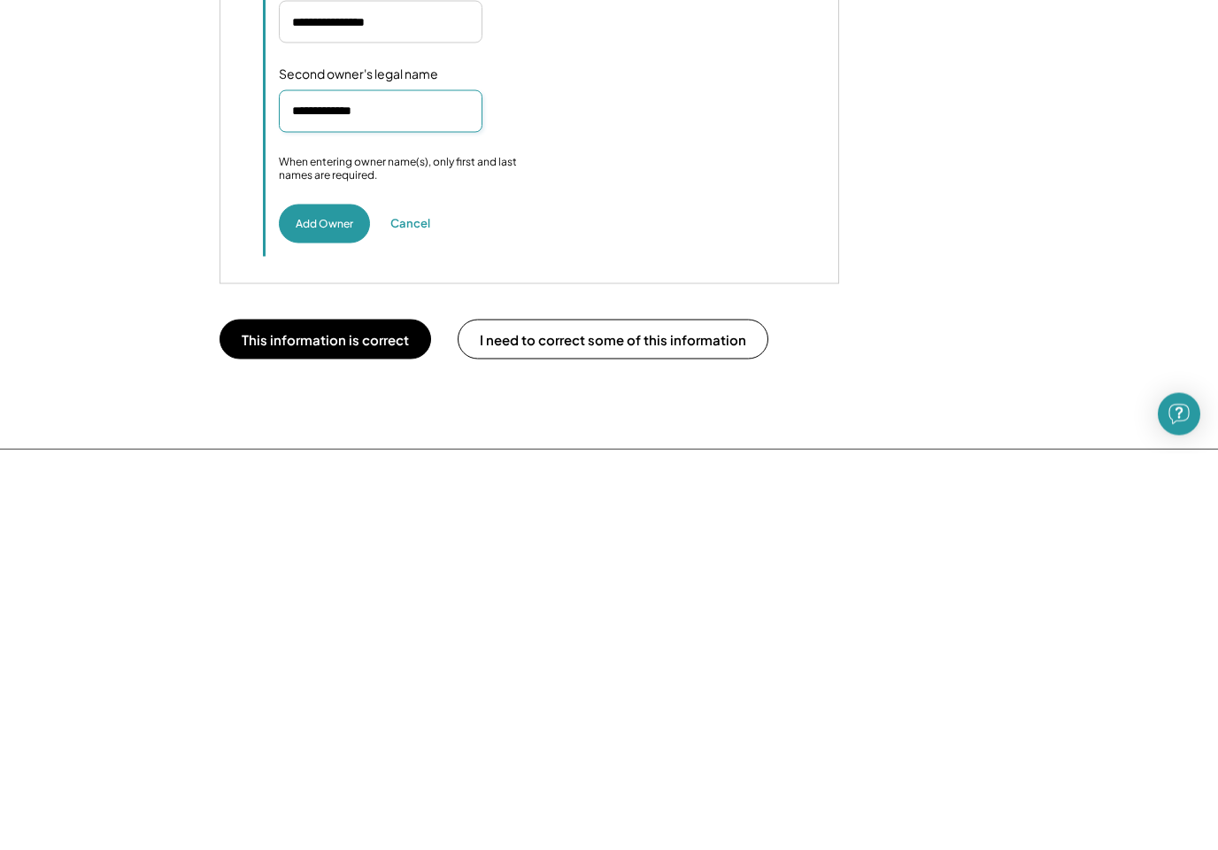
type input "**********"
click at [370, 716] on button "This information is correct" at bounding box center [326, 736] width 212 height 40
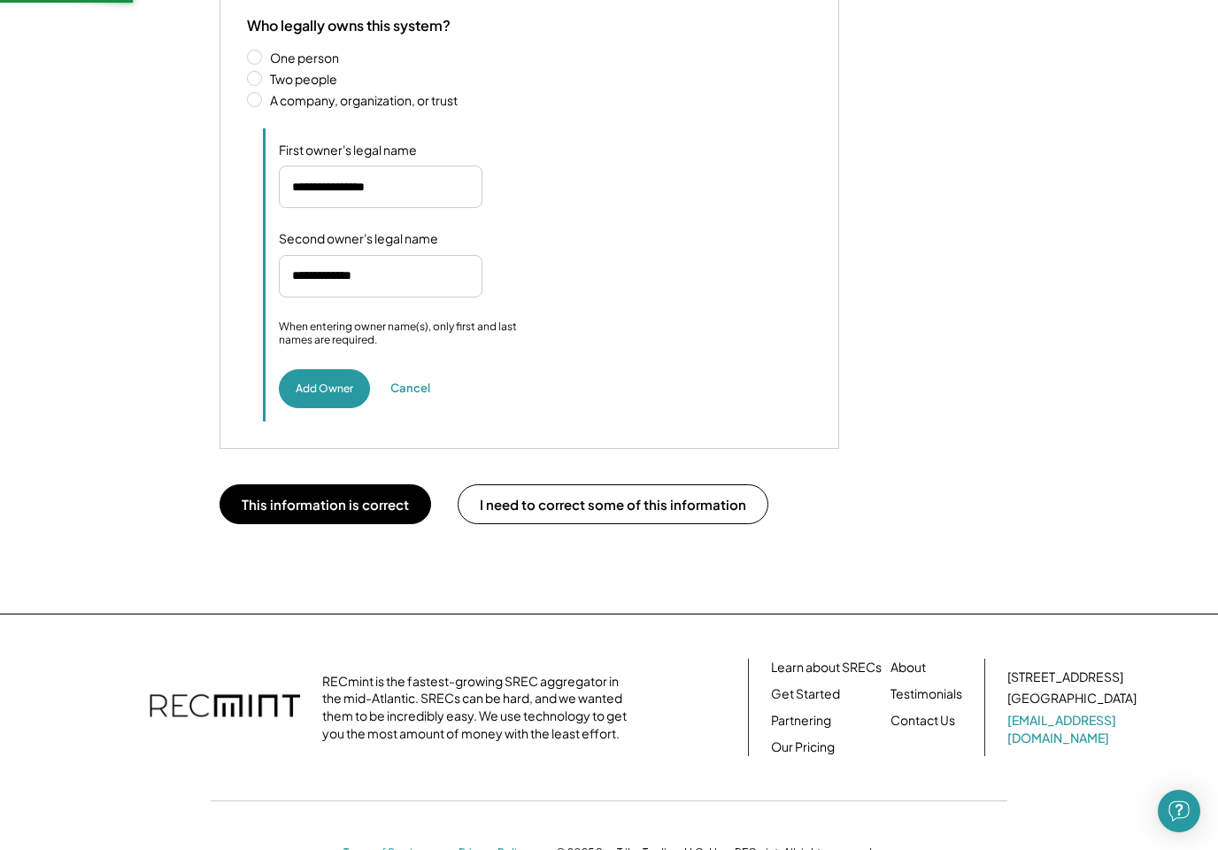
click at [283, 484] on button "This information is correct" at bounding box center [326, 504] width 212 height 40
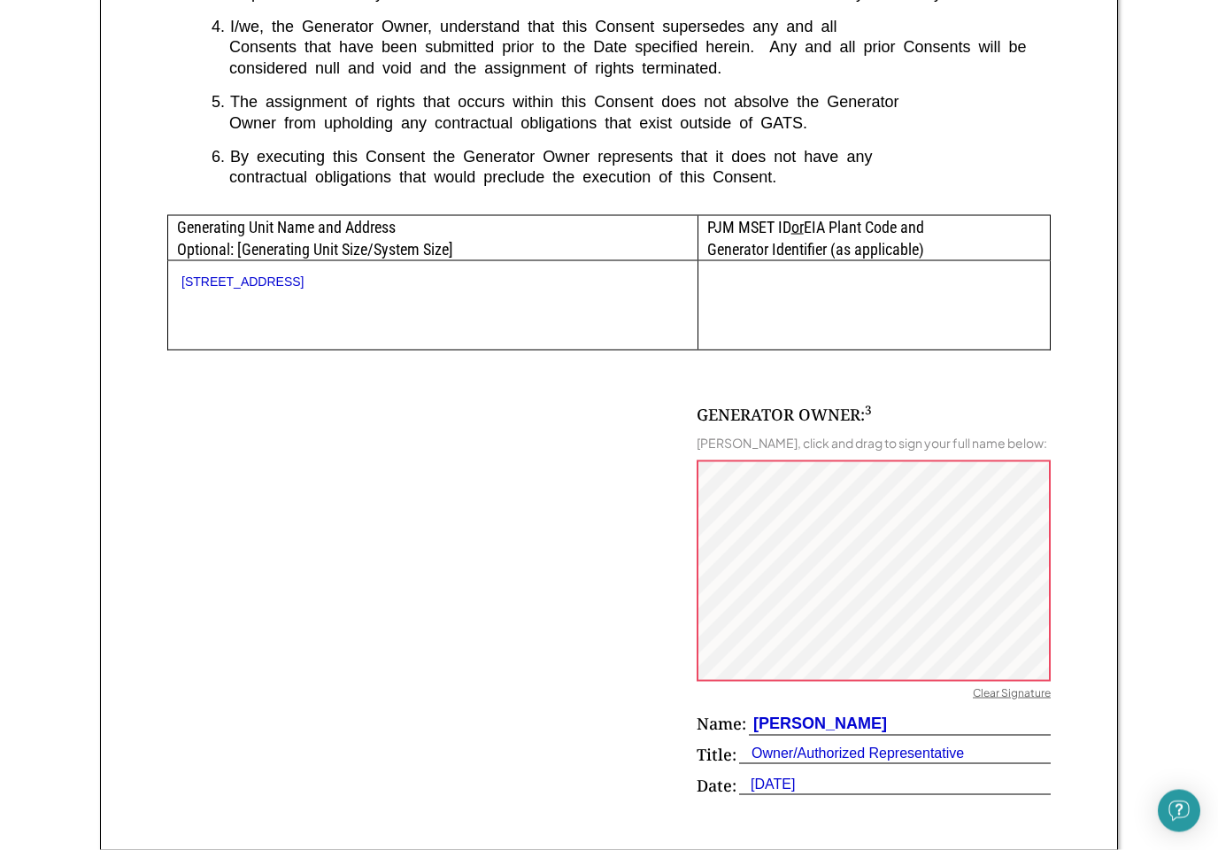
scroll to position [792, 0]
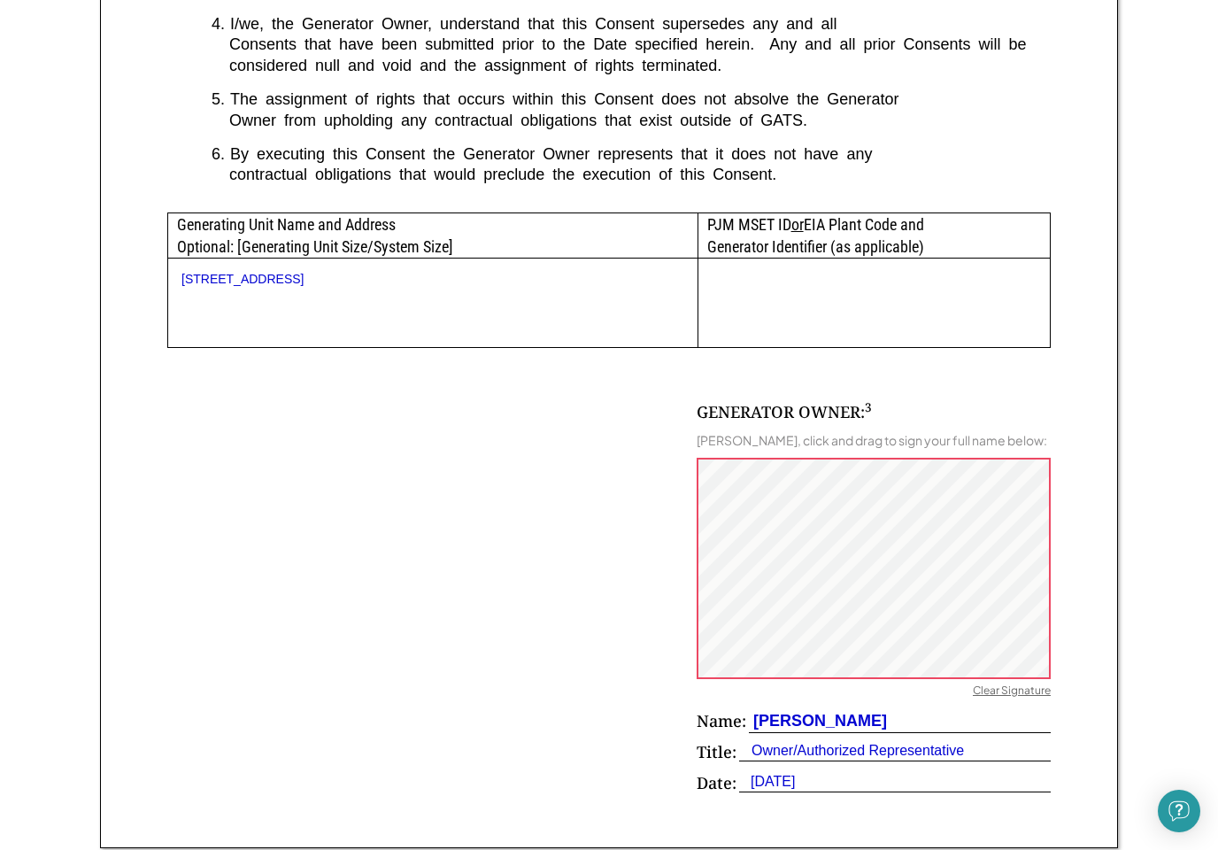
click at [1031, 683] on div "Clear Signature" at bounding box center [1012, 692] width 78 height 18
click at [1019, 684] on div "Clear Signature" at bounding box center [1012, 692] width 78 height 18
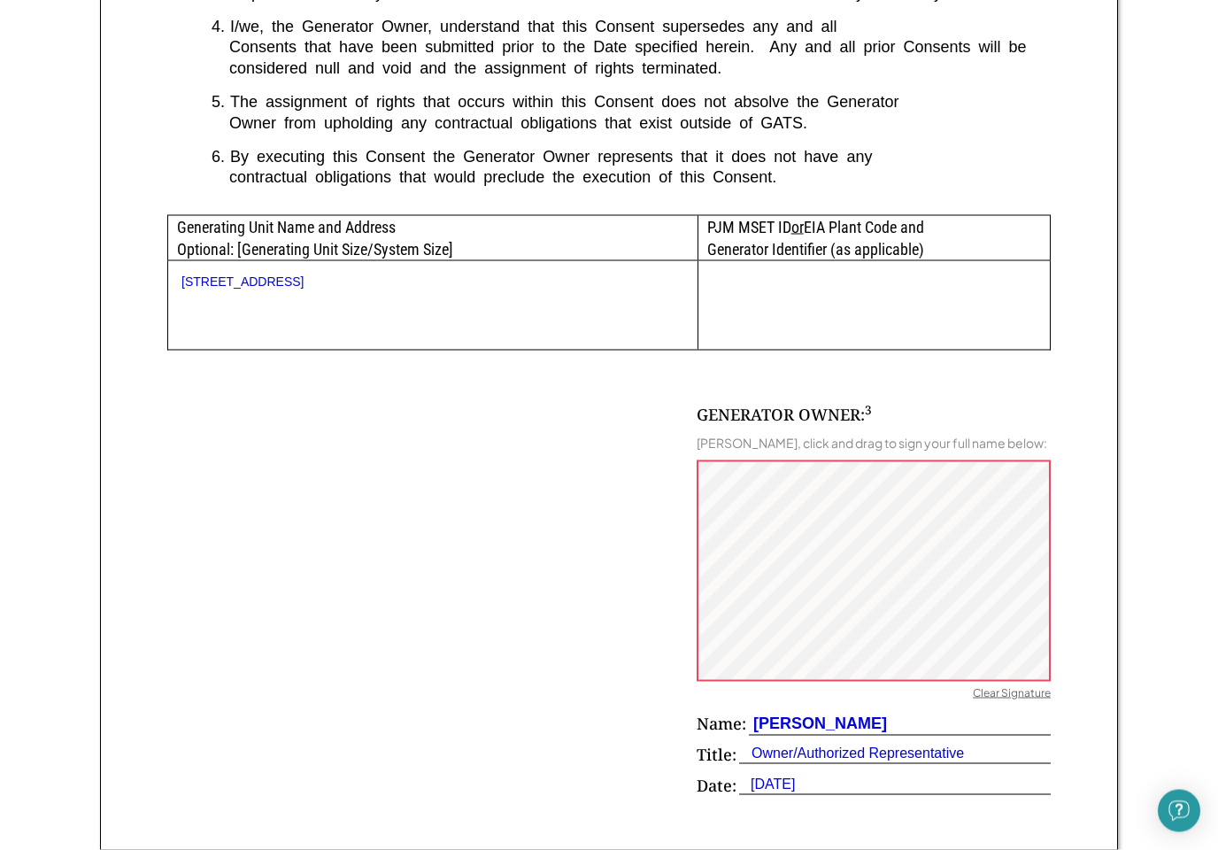
scroll to position [791, 0]
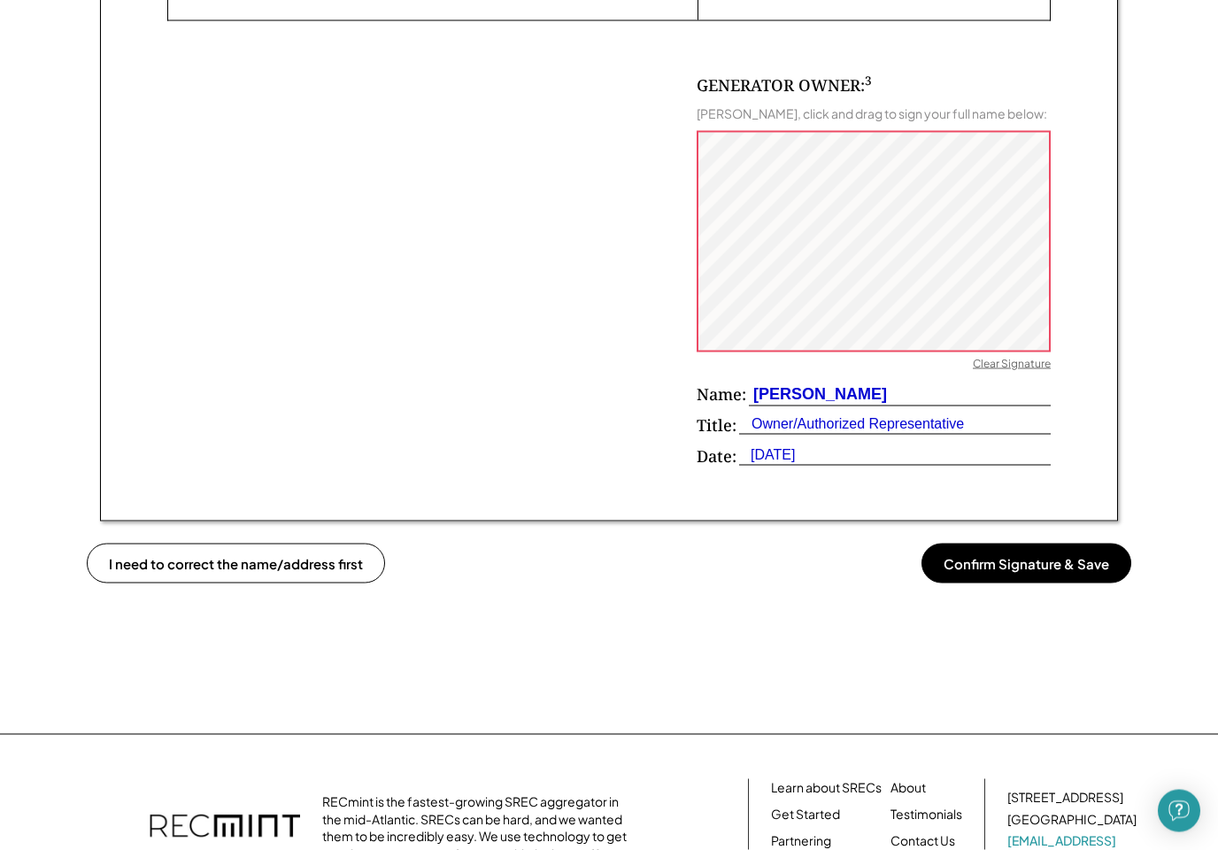
click at [1080, 556] on button "Confirm Signature & Save" at bounding box center [1027, 564] width 210 height 40
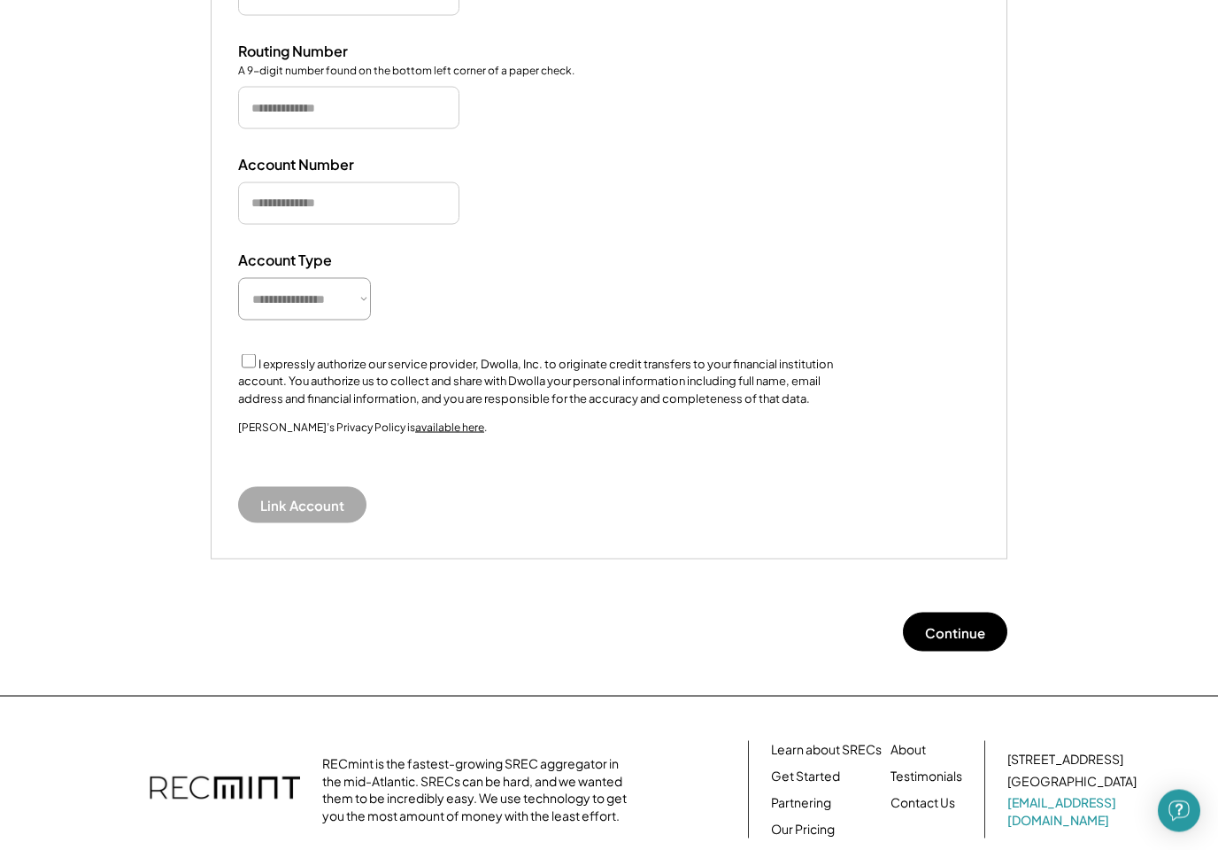
scroll to position [423, 0]
click at [256, 357] on label "I expressly authorize our service provider, Dwolla, Inc. to originate credit tr…" at bounding box center [535, 379] width 595 height 49
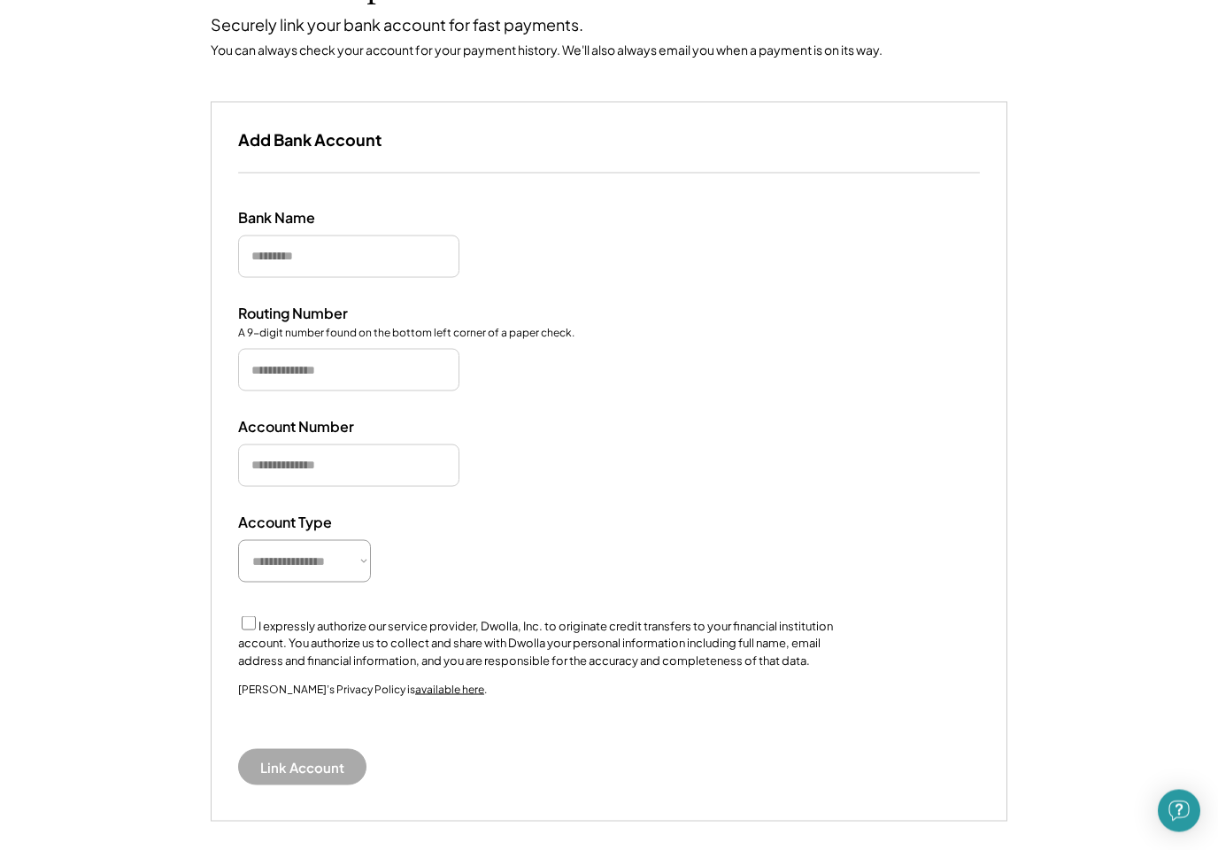
scroll to position [158, 0]
click at [411, 258] on input "input" at bounding box center [348, 258] width 221 height 42
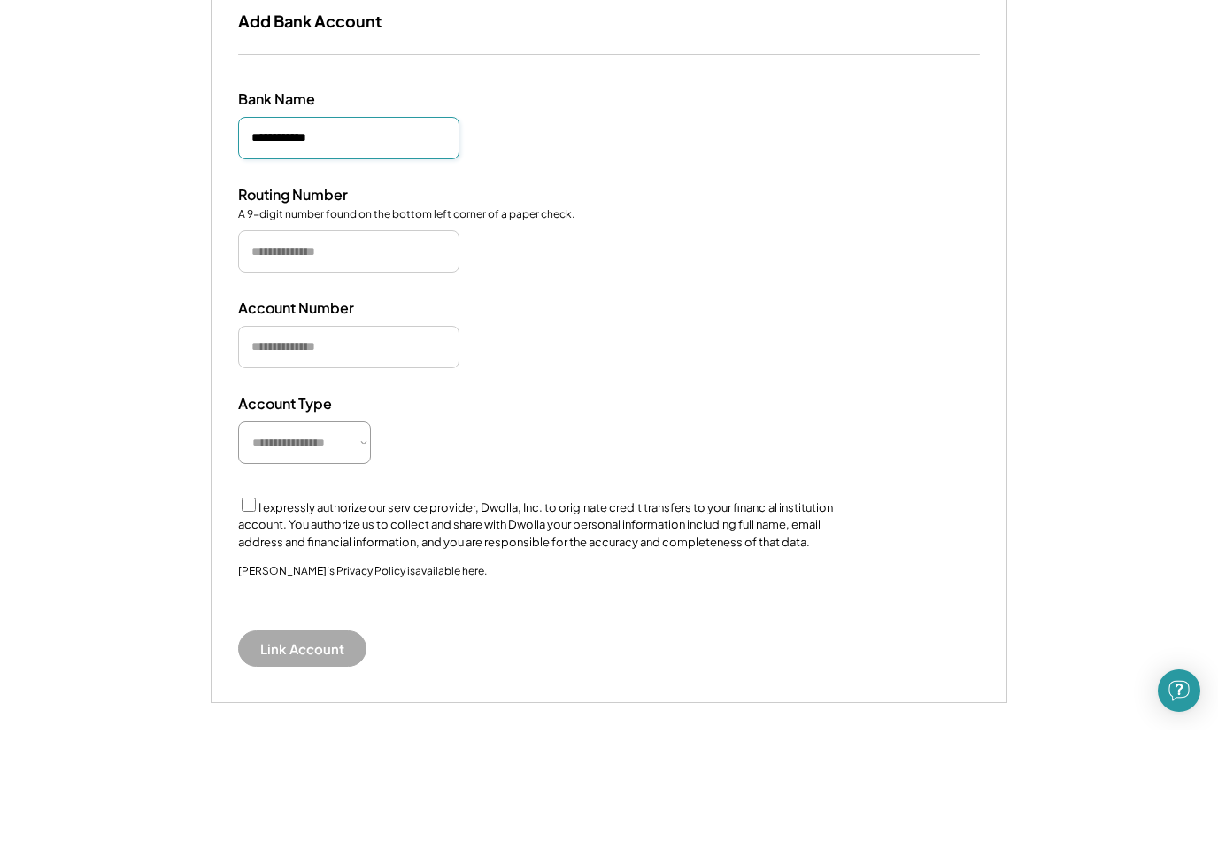
type input "**********"
click at [386, 351] on input "tel" at bounding box center [348, 372] width 221 height 42
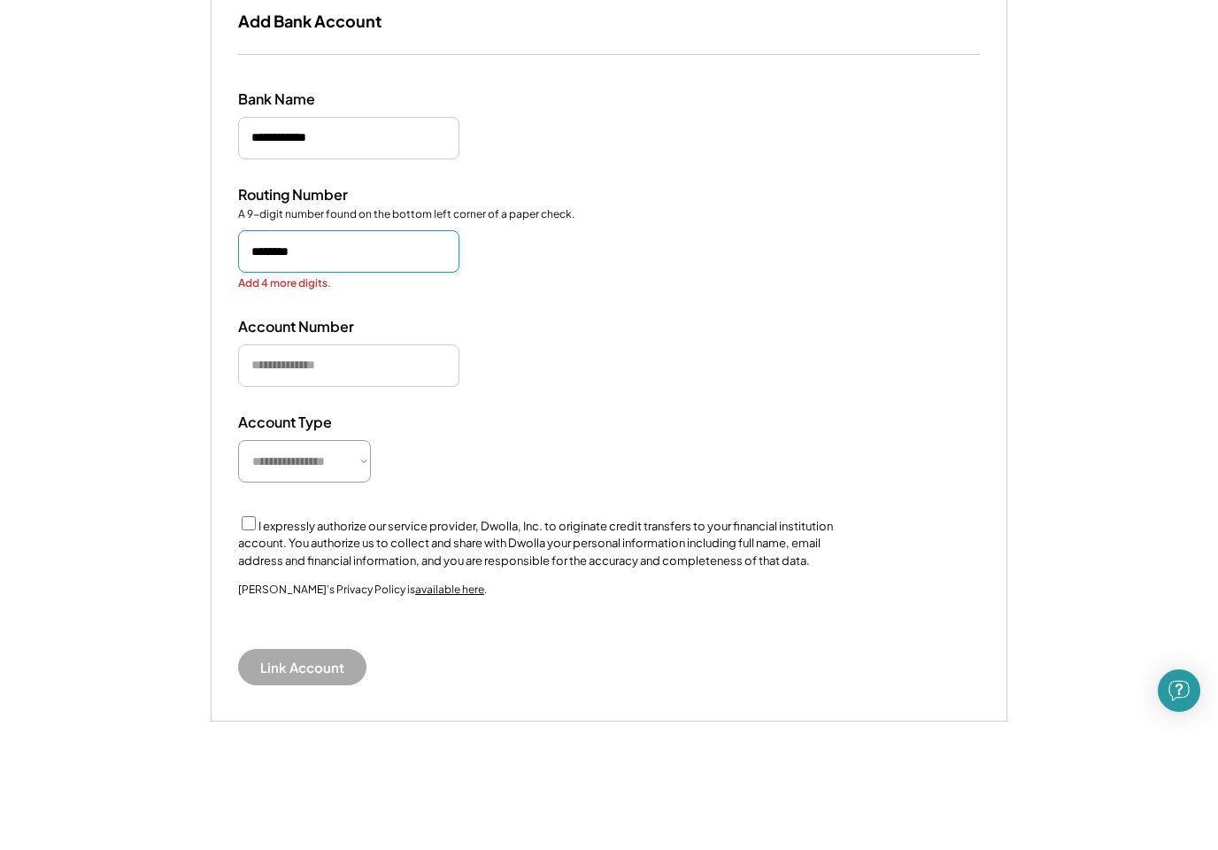
type input "*********"
click at [366, 465] on input "tel" at bounding box center [348, 486] width 221 height 42
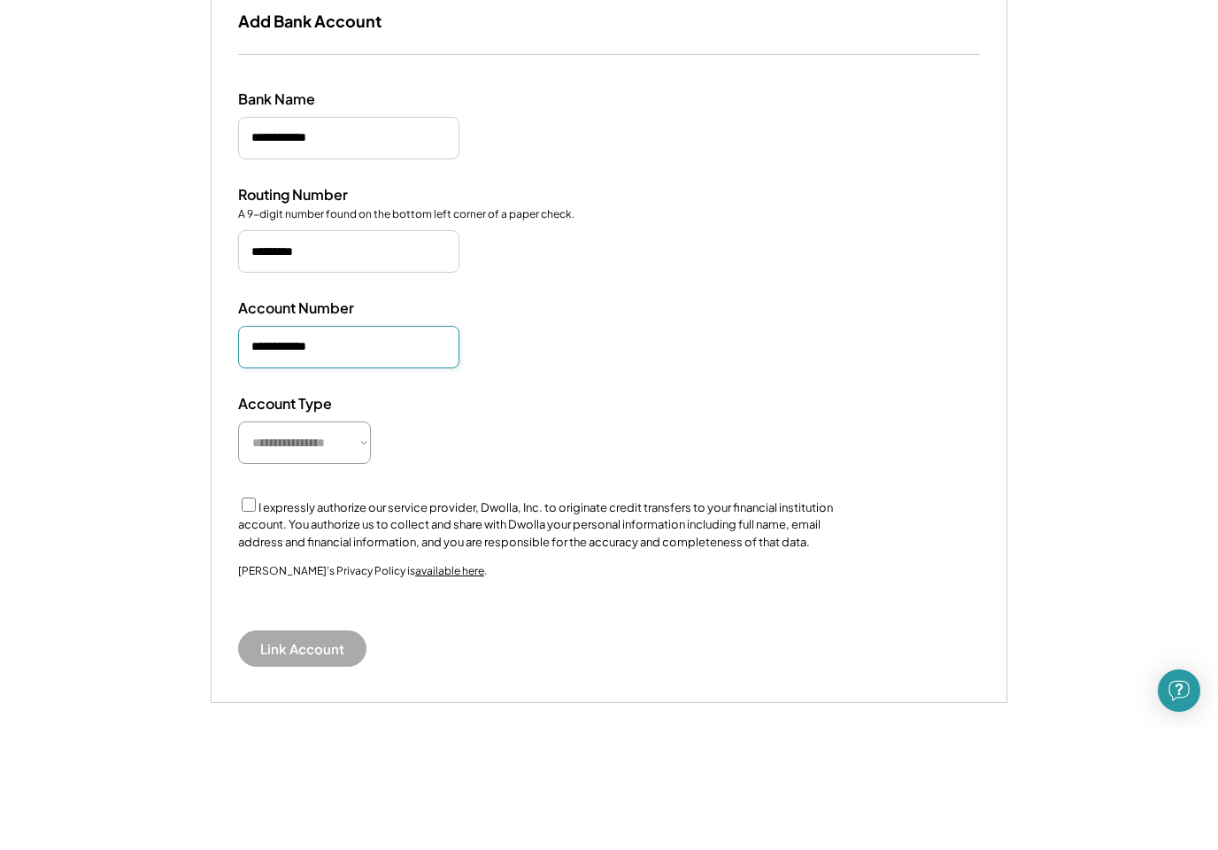
type input "**********"
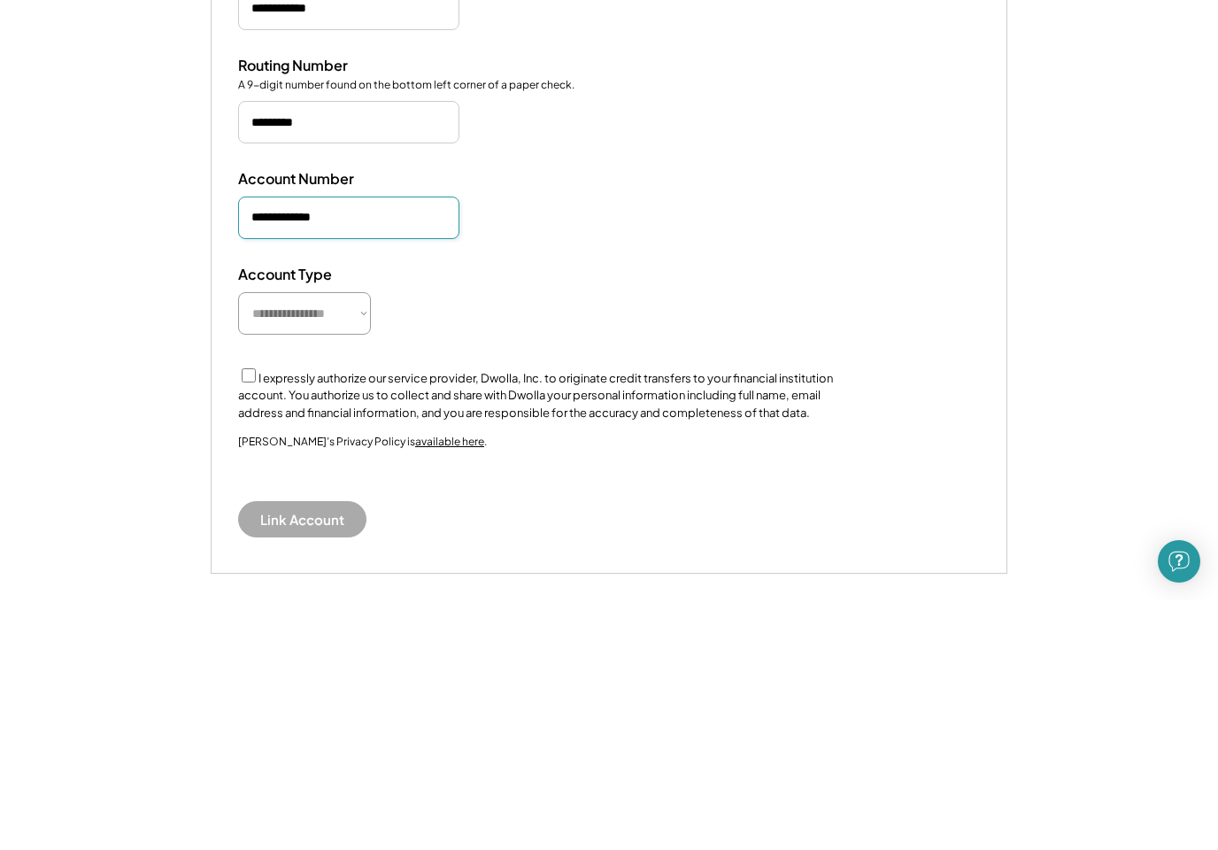
click at [338, 542] on select "**********" at bounding box center [304, 563] width 133 height 42
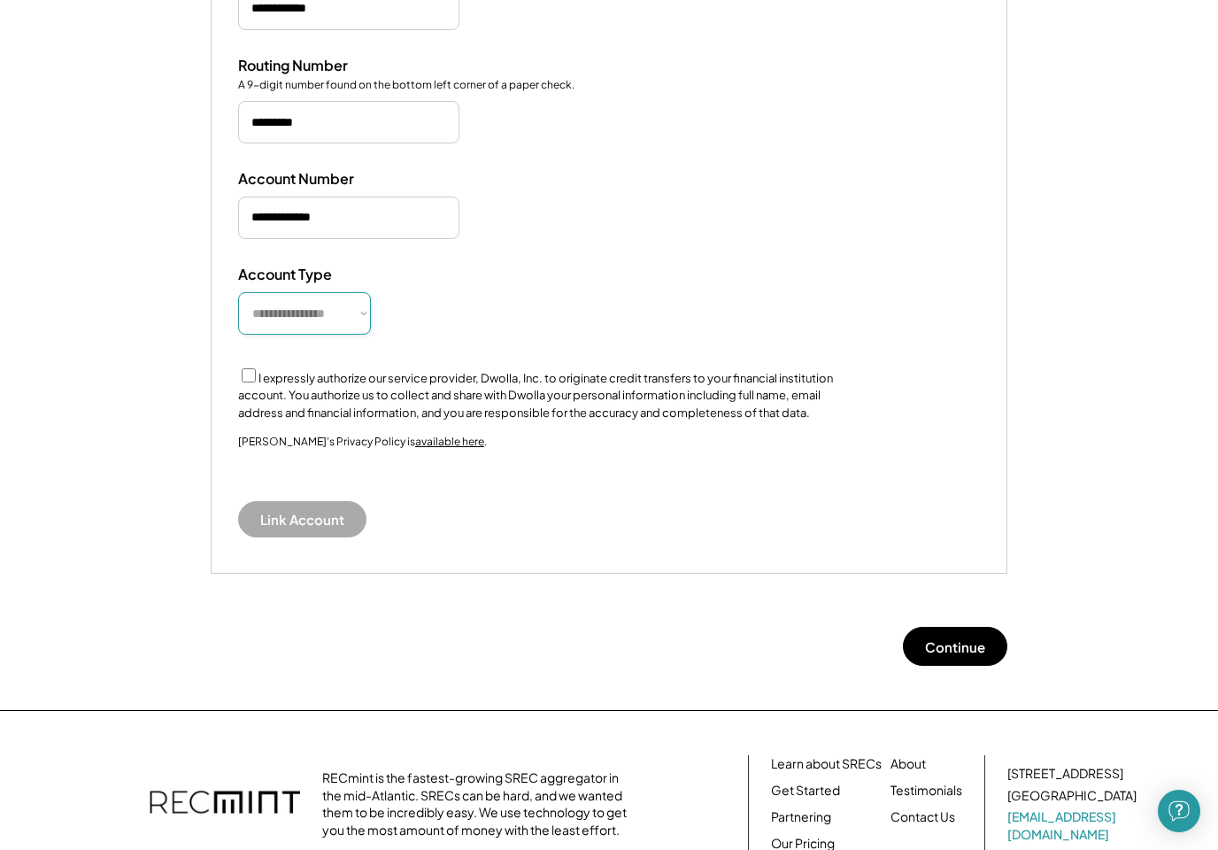
select select "**********"
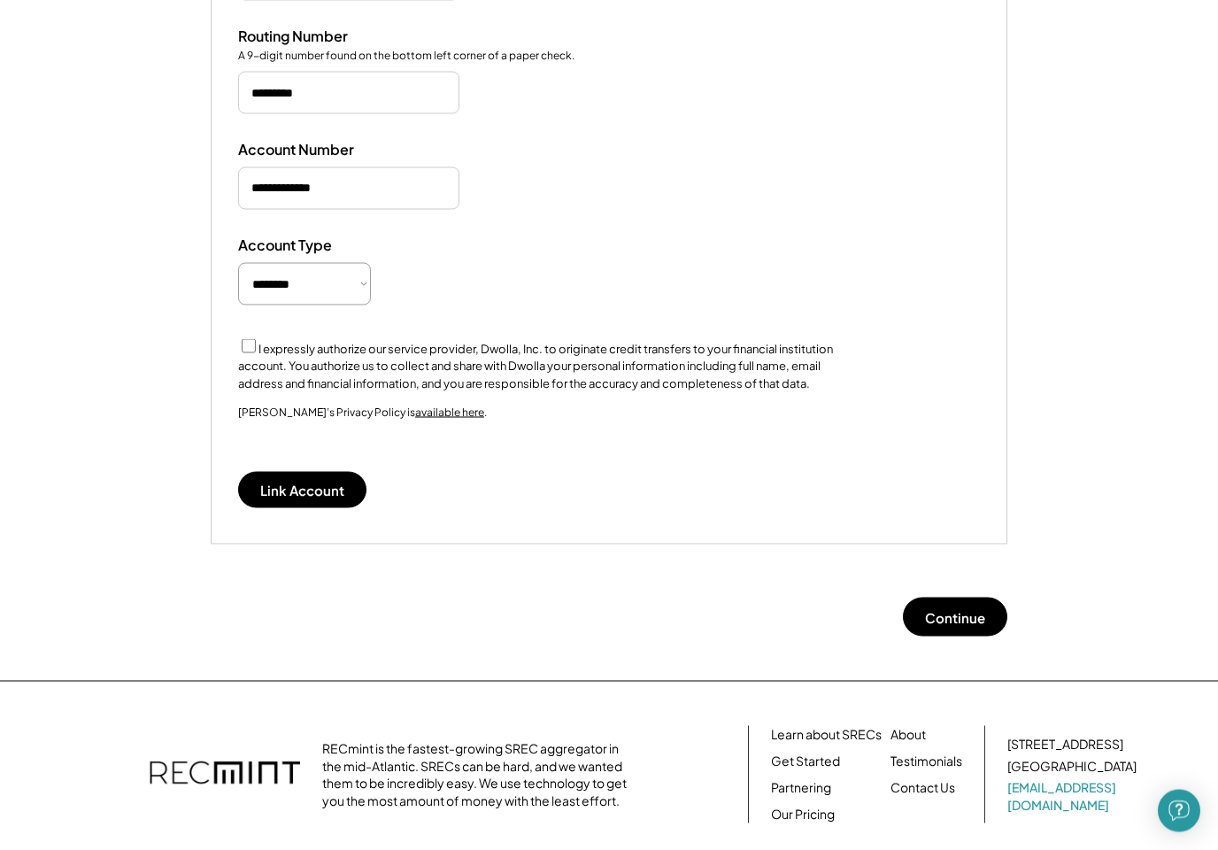
scroll to position [436, 0]
click at [339, 477] on button "Link Account" at bounding box center [302, 490] width 128 height 36
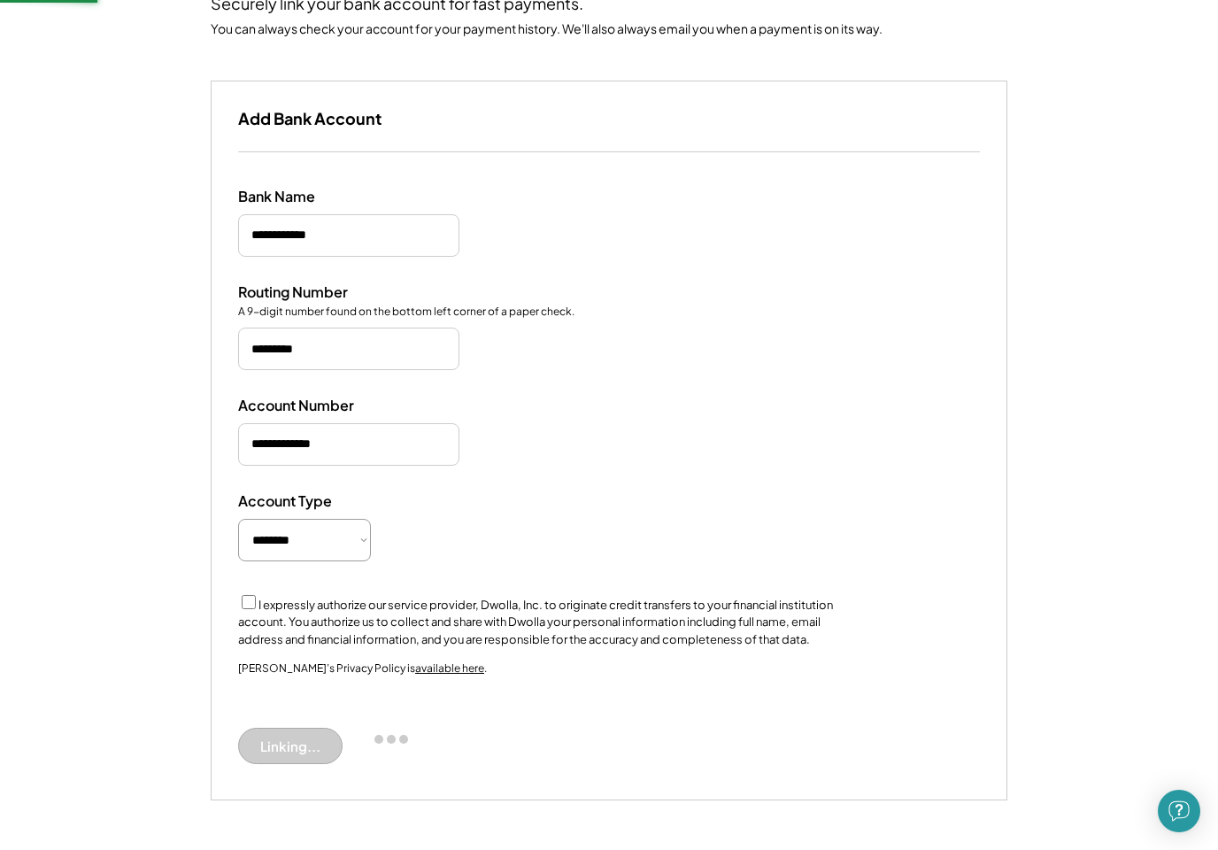
scroll to position [125, 0]
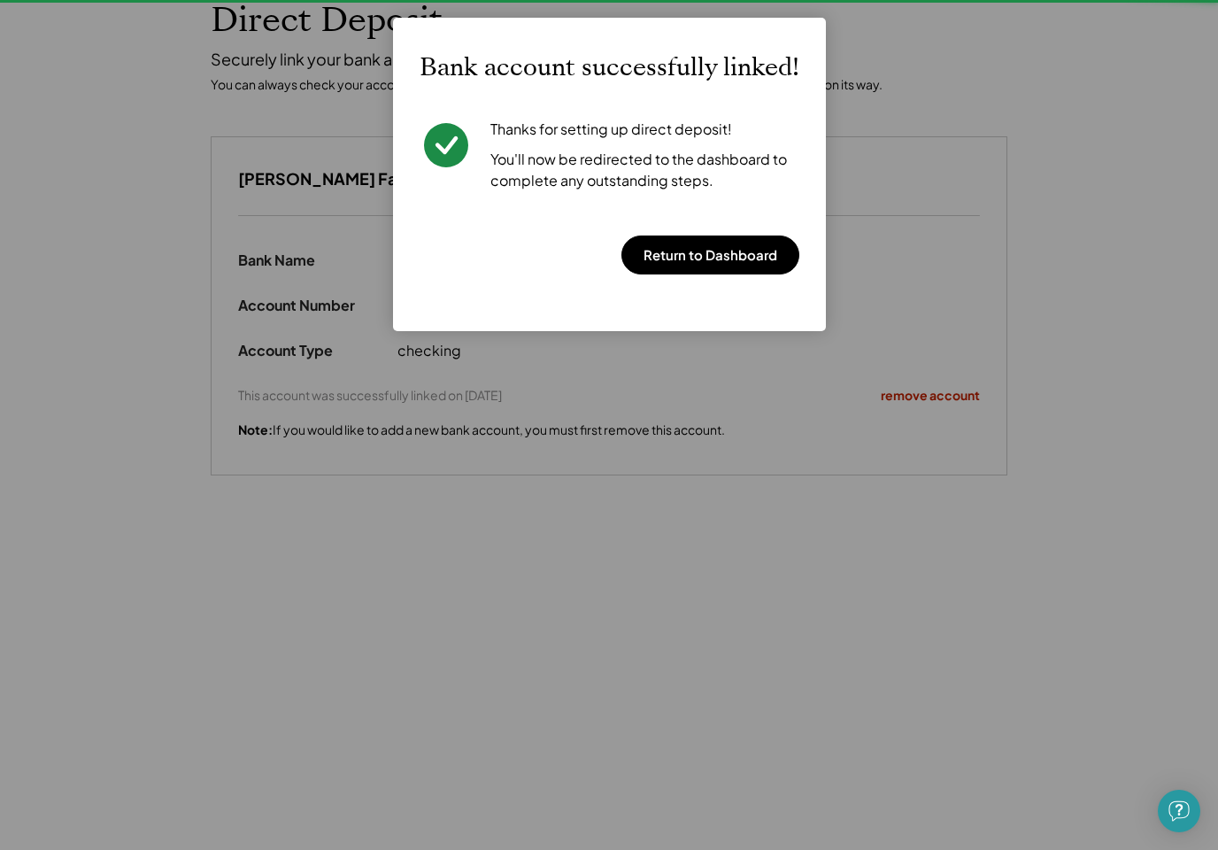
click at [741, 250] on button "Return to Dashboard" at bounding box center [710, 254] width 178 height 39
click at [731, 251] on button "Return to Dashboard" at bounding box center [710, 254] width 178 height 39
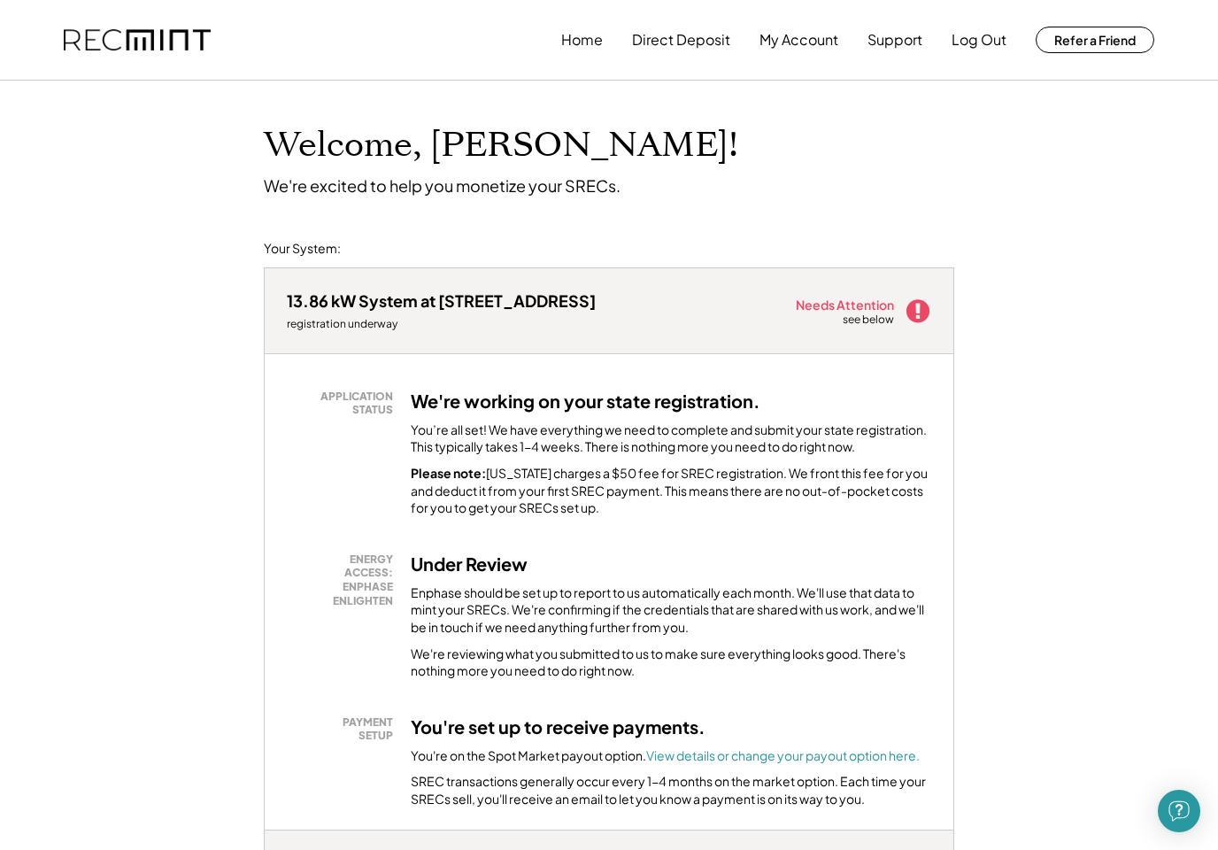
click at [1007, 43] on button "Log Out" at bounding box center [979, 39] width 55 height 35
